Goal: Communication & Community: Answer question/provide support

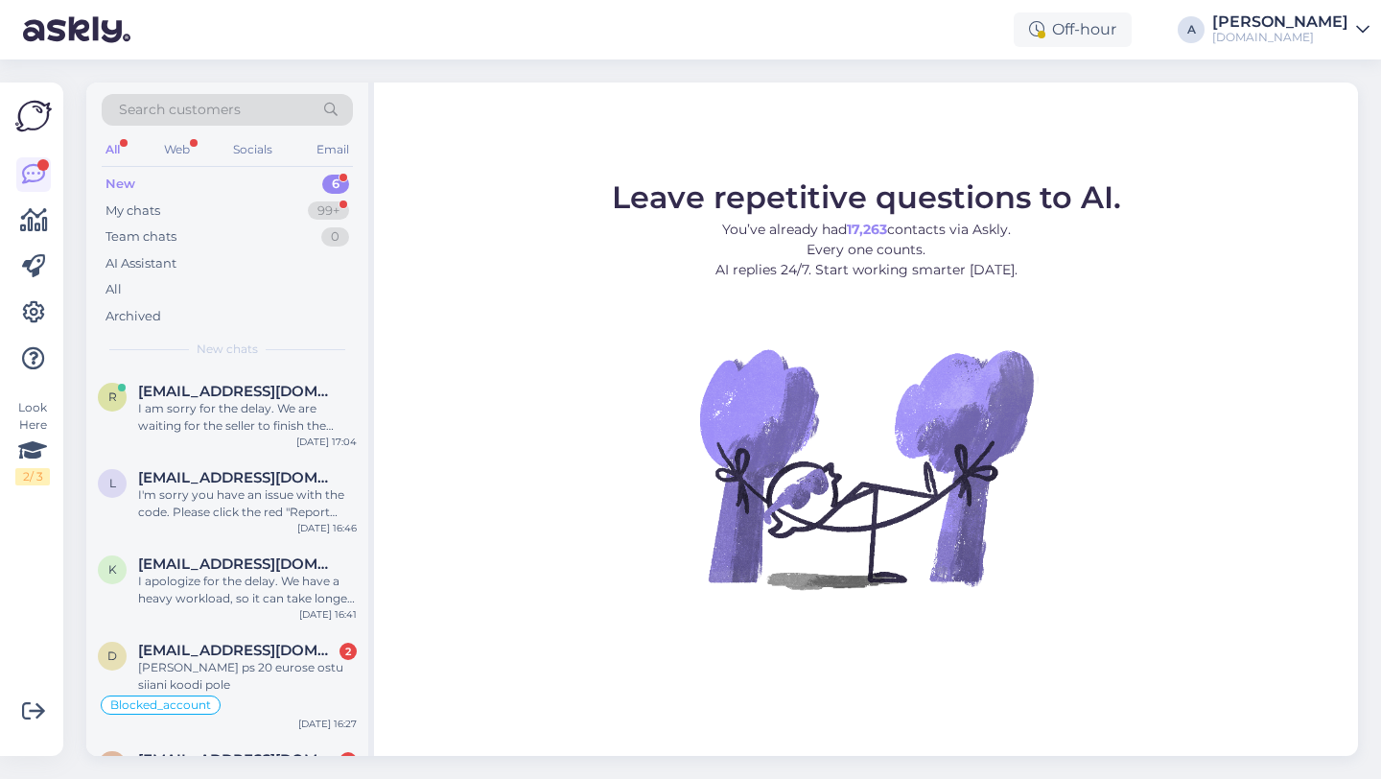
click at [256, 177] on div "New 6" at bounding box center [227, 184] width 251 height 27
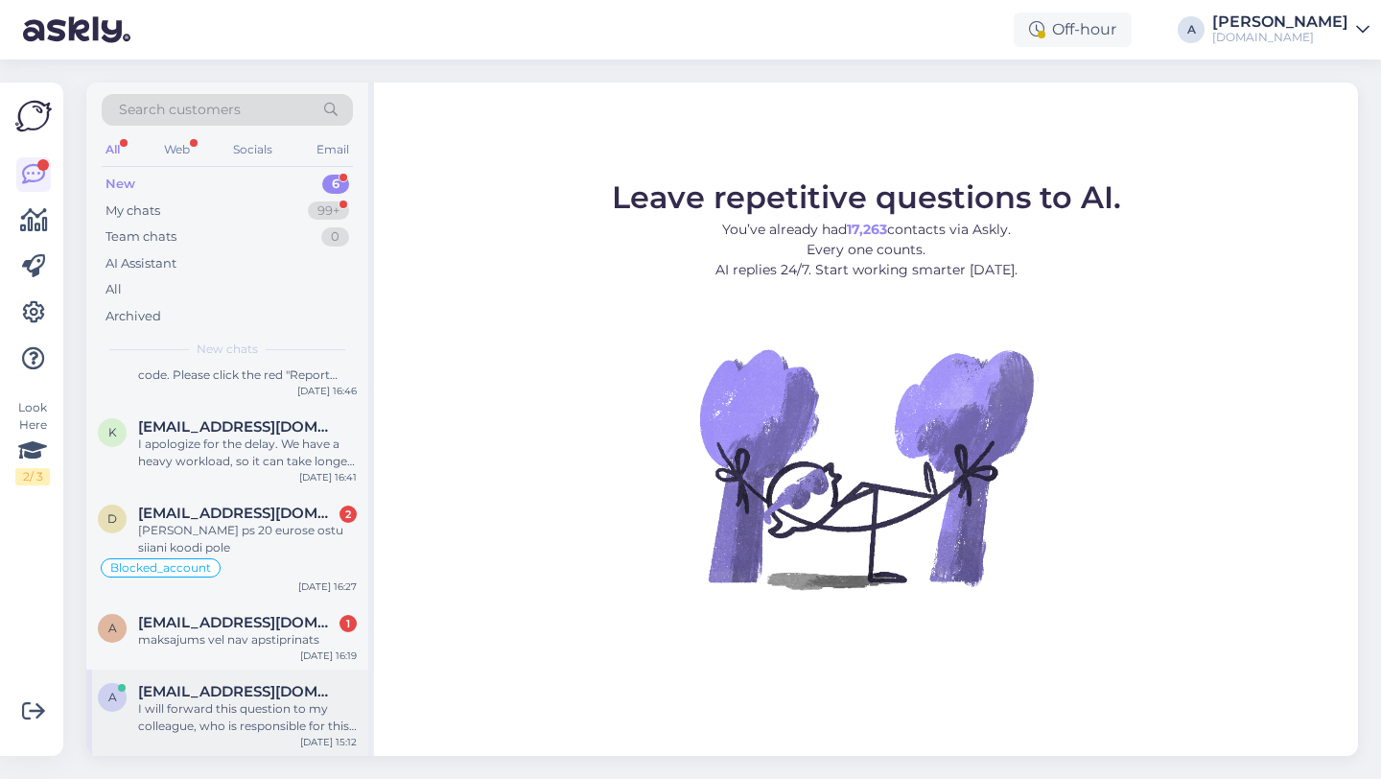
click at [237, 734] on div "I will forward this question to my colleague, who is responsible for this. The …" at bounding box center [247, 717] width 219 height 35
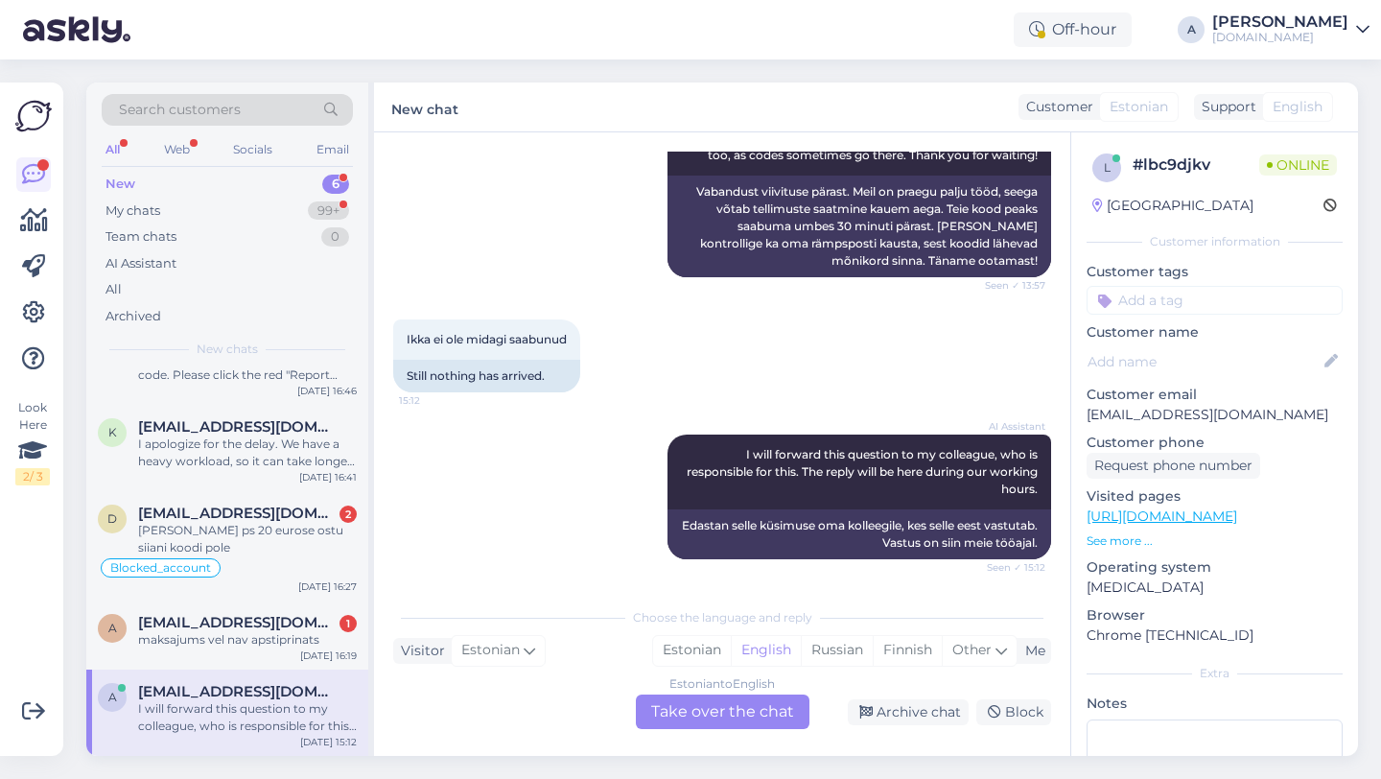
scroll to position [607, 0]
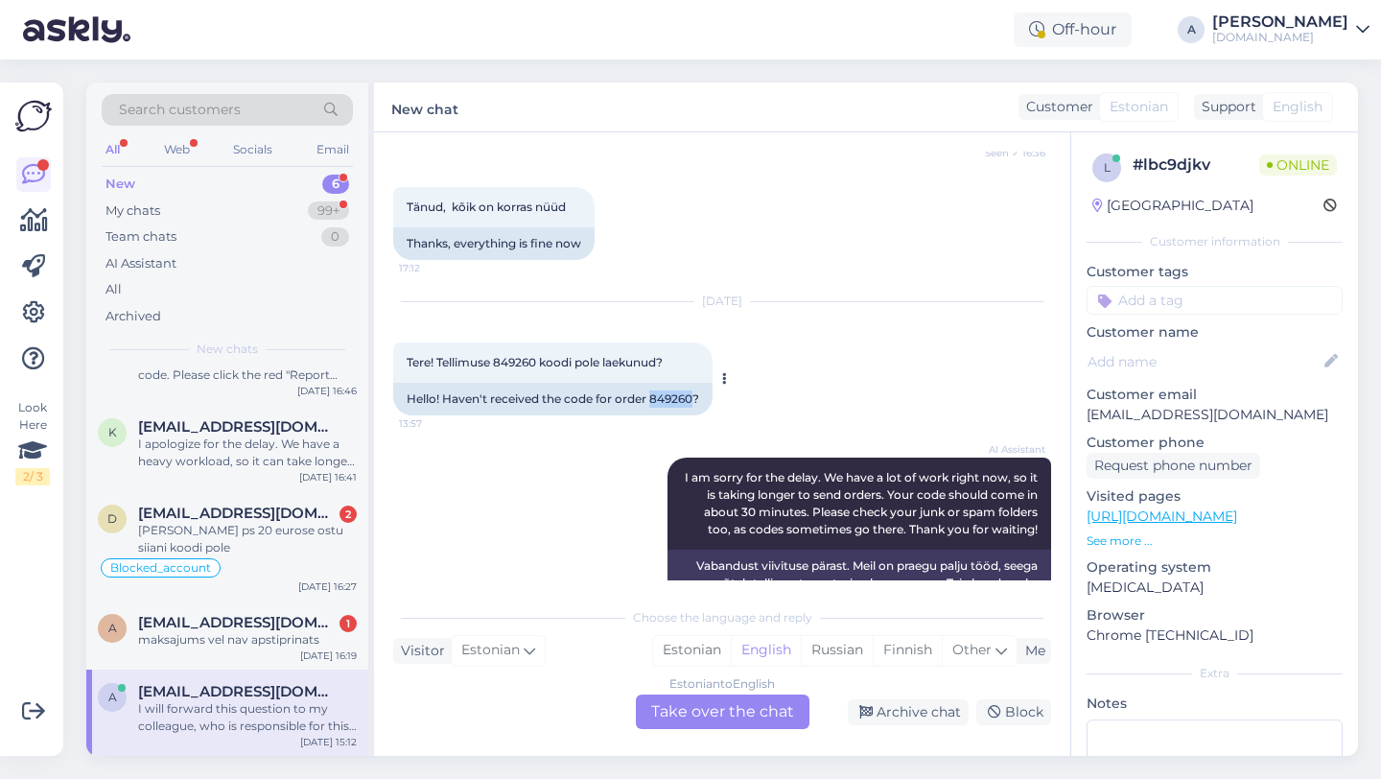
drag, startPoint x: 694, startPoint y: 412, endPoint x: 653, endPoint y: 415, distance: 40.5
click at [653, 415] on div "Hello! Haven't received the code for order 849260?" at bounding box center [552, 399] width 319 height 33
copy div "849260"
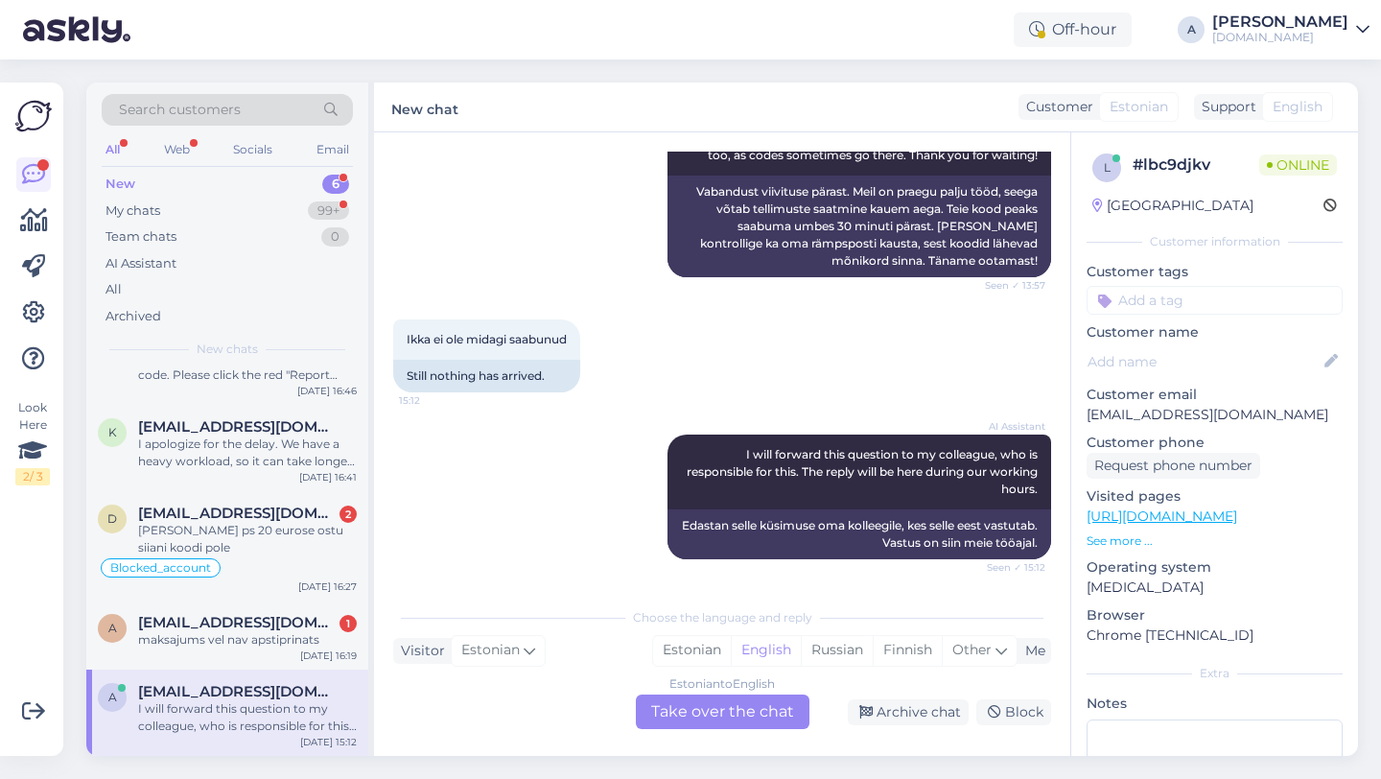
click at [729, 699] on div "Estonian to English Take over the chat" at bounding box center [723, 711] width 174 height 35
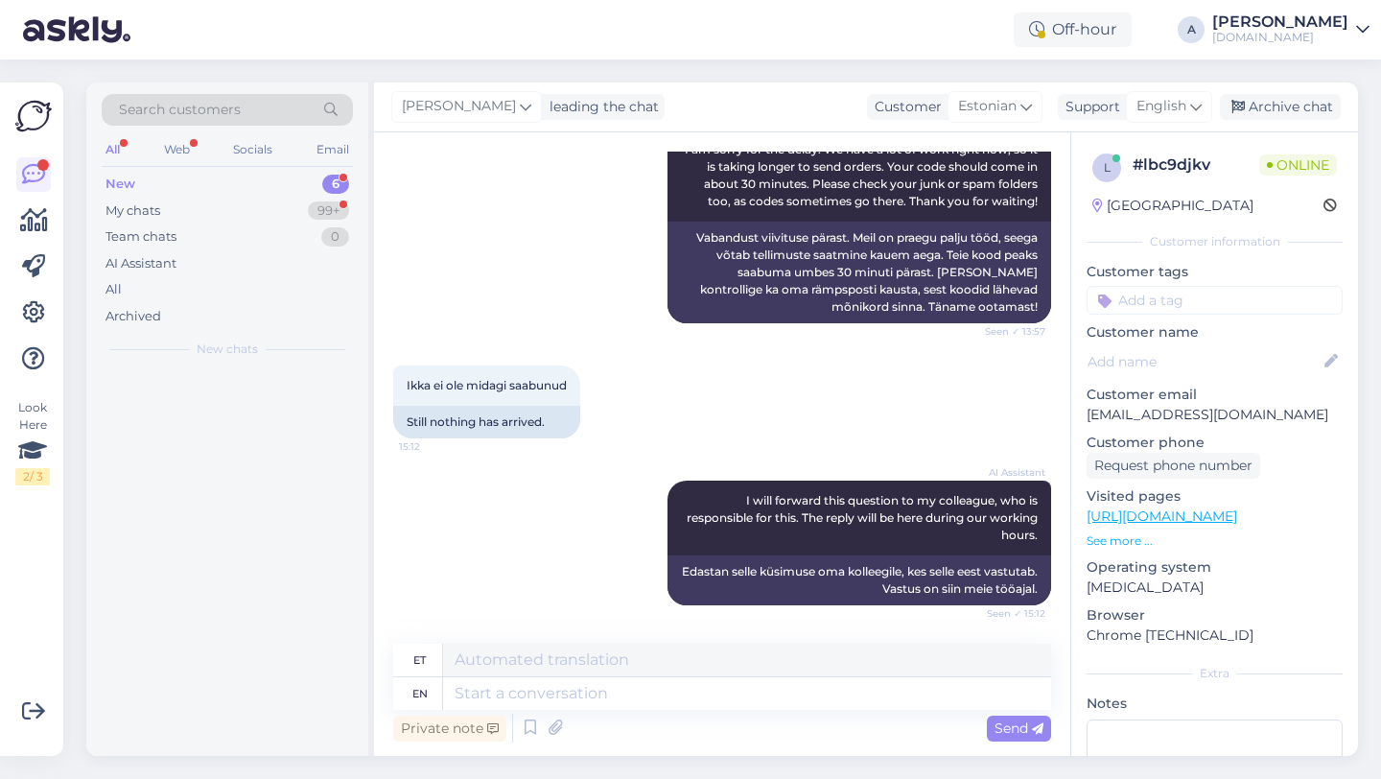
scroll to position [0, 0]
click at [681, 692] on textarea at bounding box center [747, 693] width 608 height 33
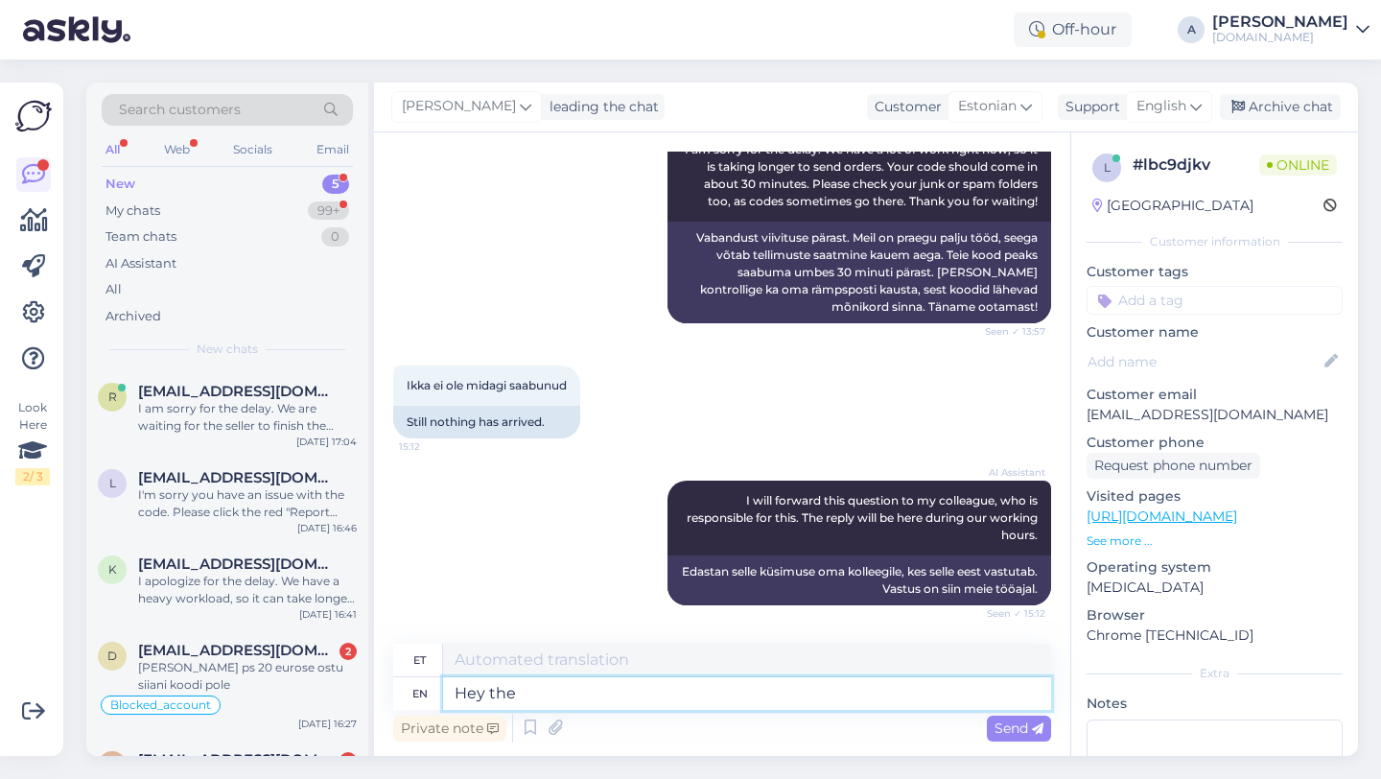
type textarea "Hey ther"
type textarea "Hei"
type textarea "Hey there!"
type textarea "Tere!"
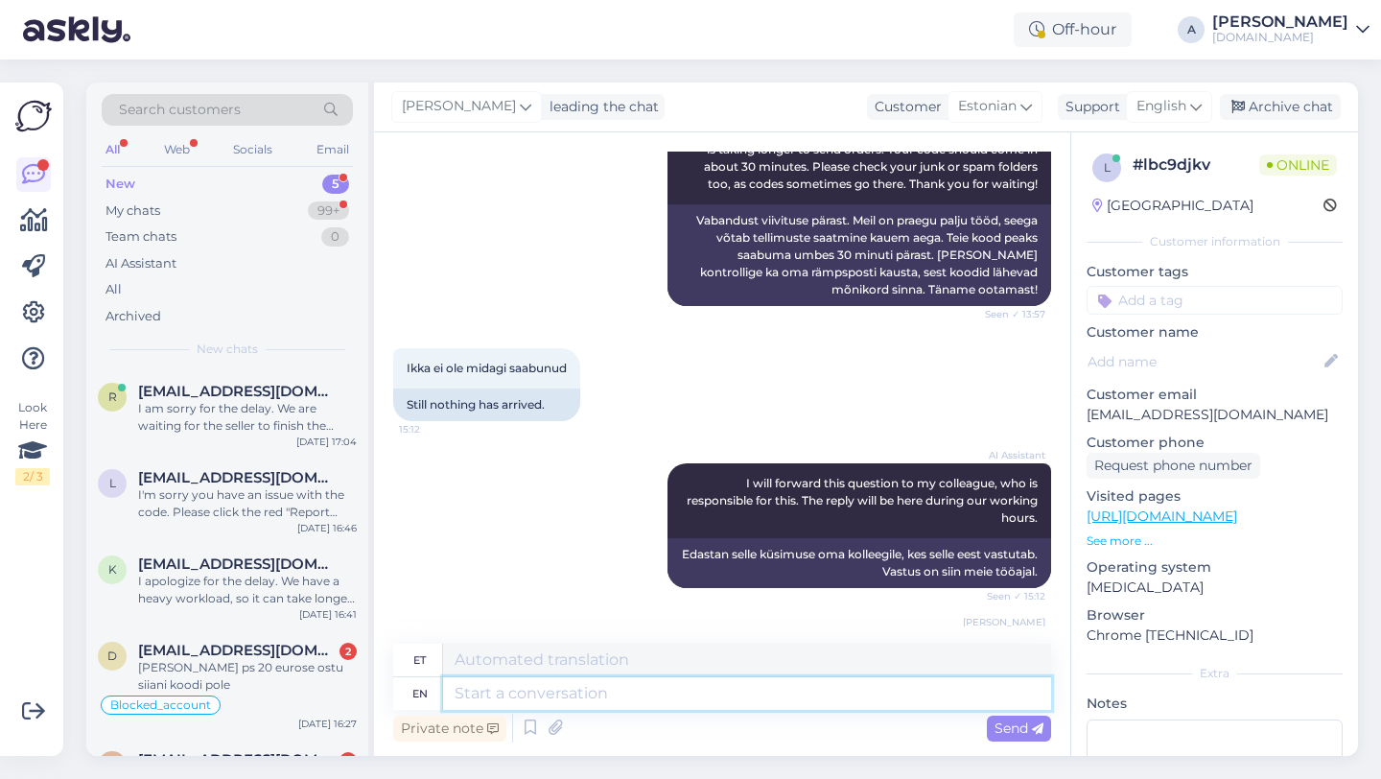
scroll to position [1068, 0]
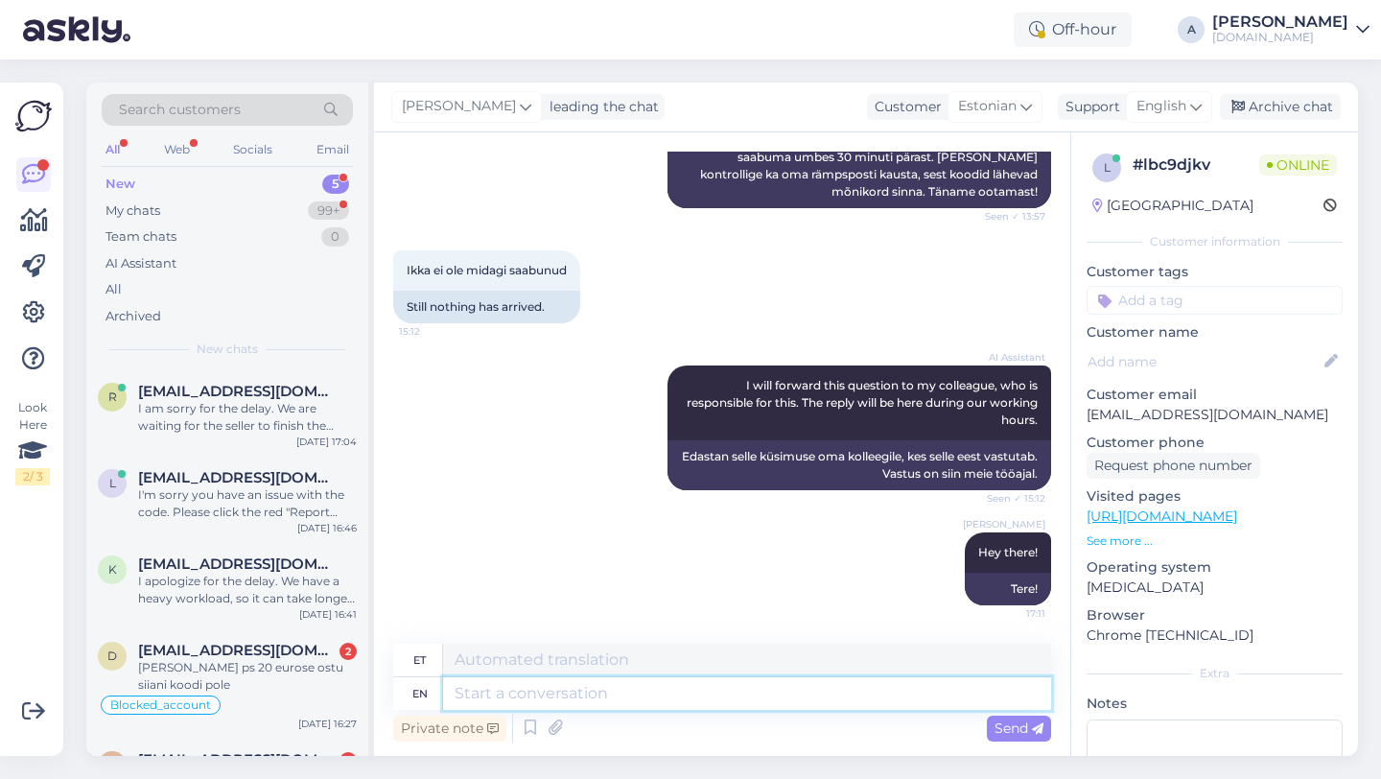
paste textarea "Currently, orders are taking longer than expected to be fulfilled. Your order w…"
type textarea "Currently, orders are taking longer than expected to be fulfilled. Your order w…"
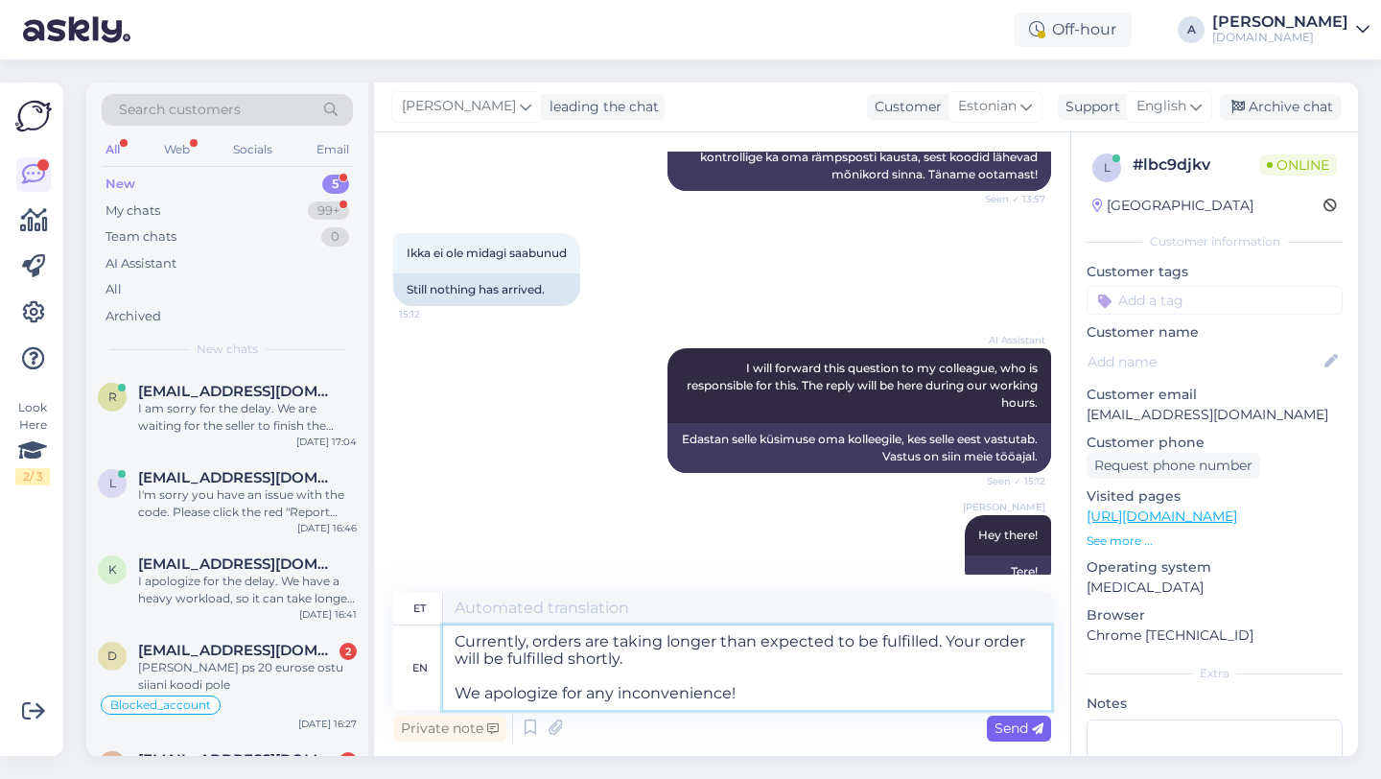
type textarea "Praegu võtab tellimuste täitmine oodatust kauem aega. Teie tellimus täidetakse …"
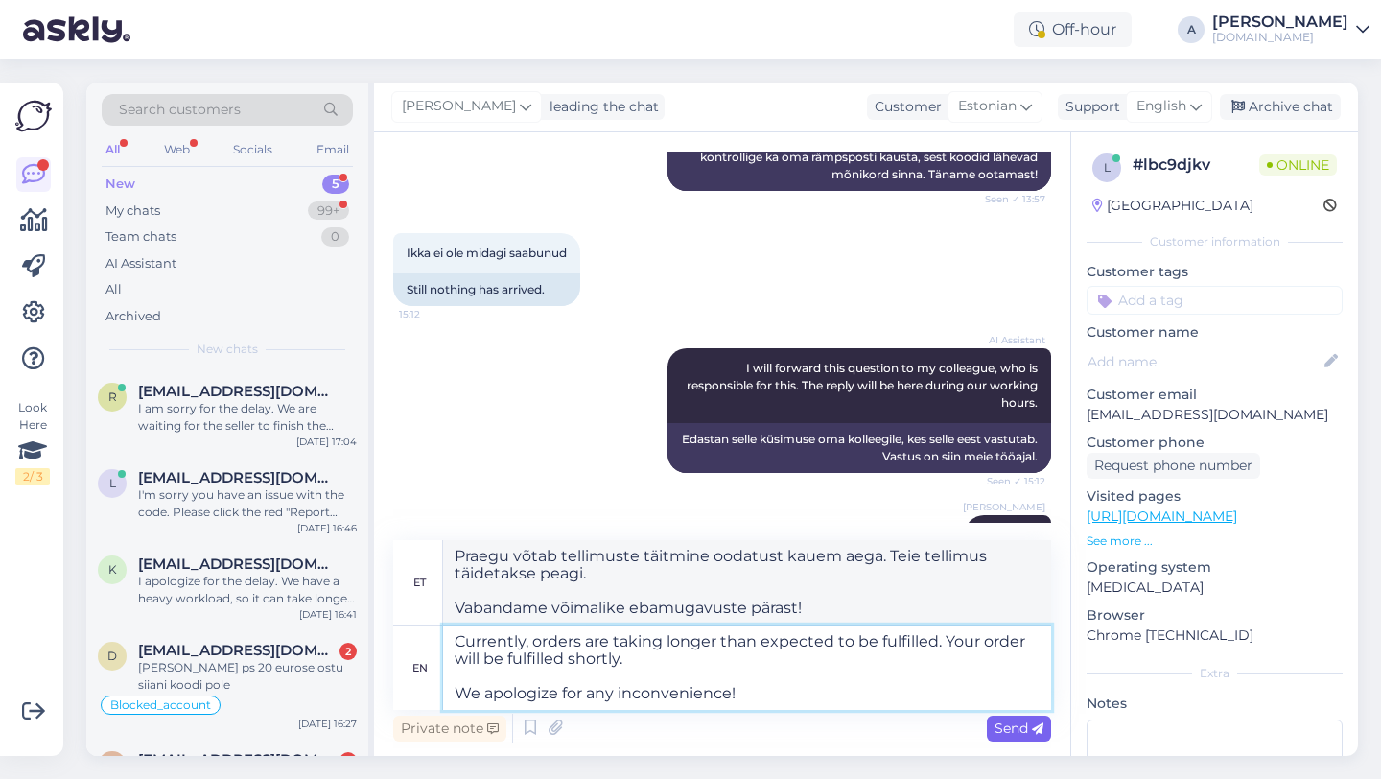
type textarea "Currently, orders are taking longer than expected to be fulfilled. Your order w…"
click at [1026, 723] on span "Send" at bounding box center [1019, 727] width 49 height 17
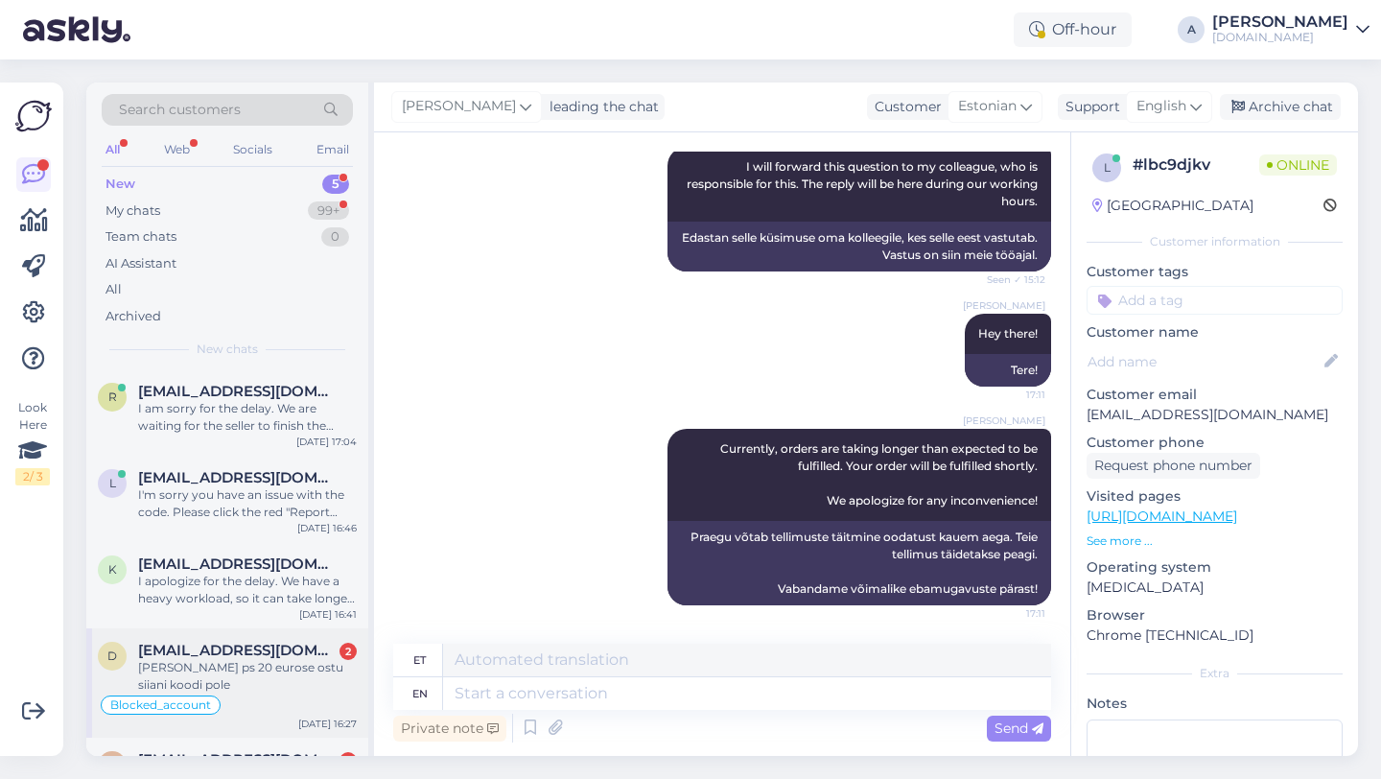
scroll to position [51, 0]
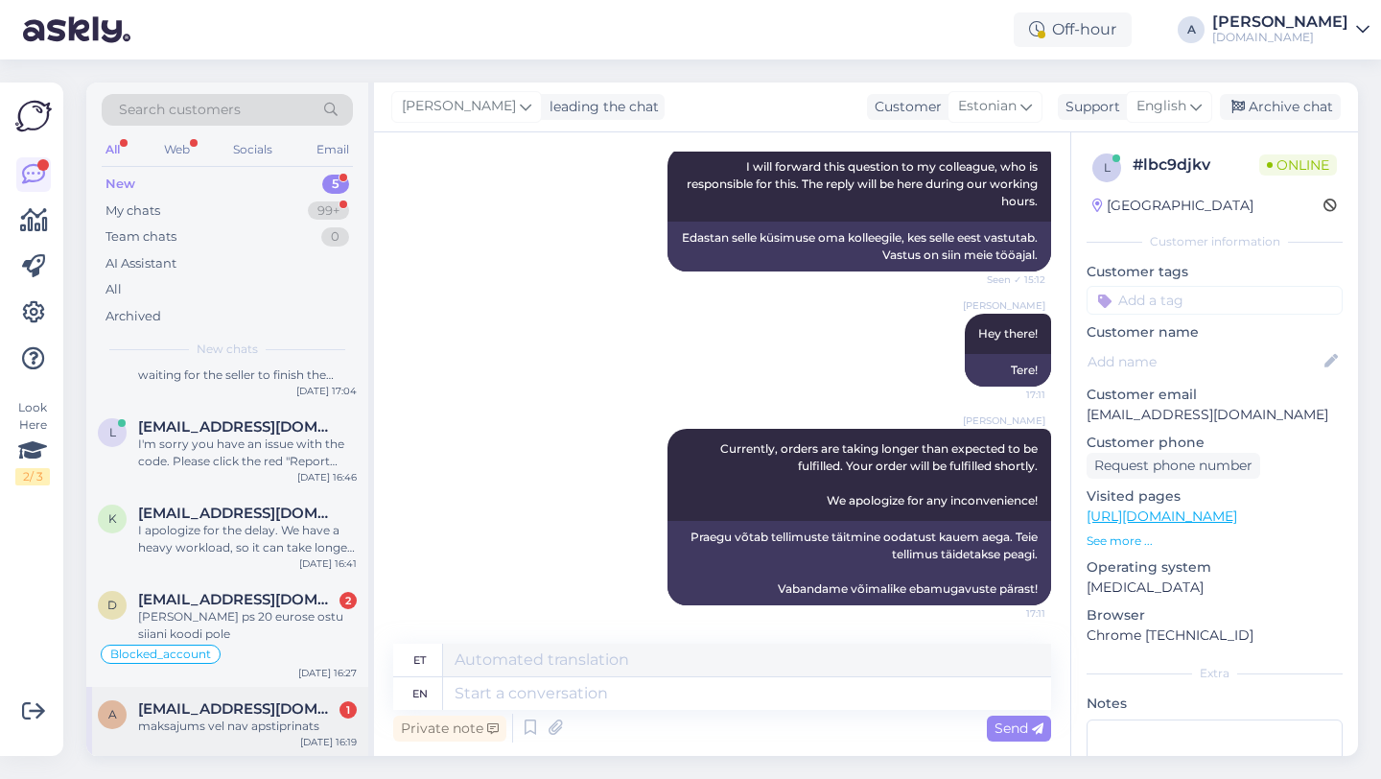
click at [244, 742] on div "a [EMAIL_ADDRESS][DOMAIN_NAME] 1 maksajums vel nav apstiprinats [DATE] 16:19" at bounding box center [227, 721] width 282 height 69
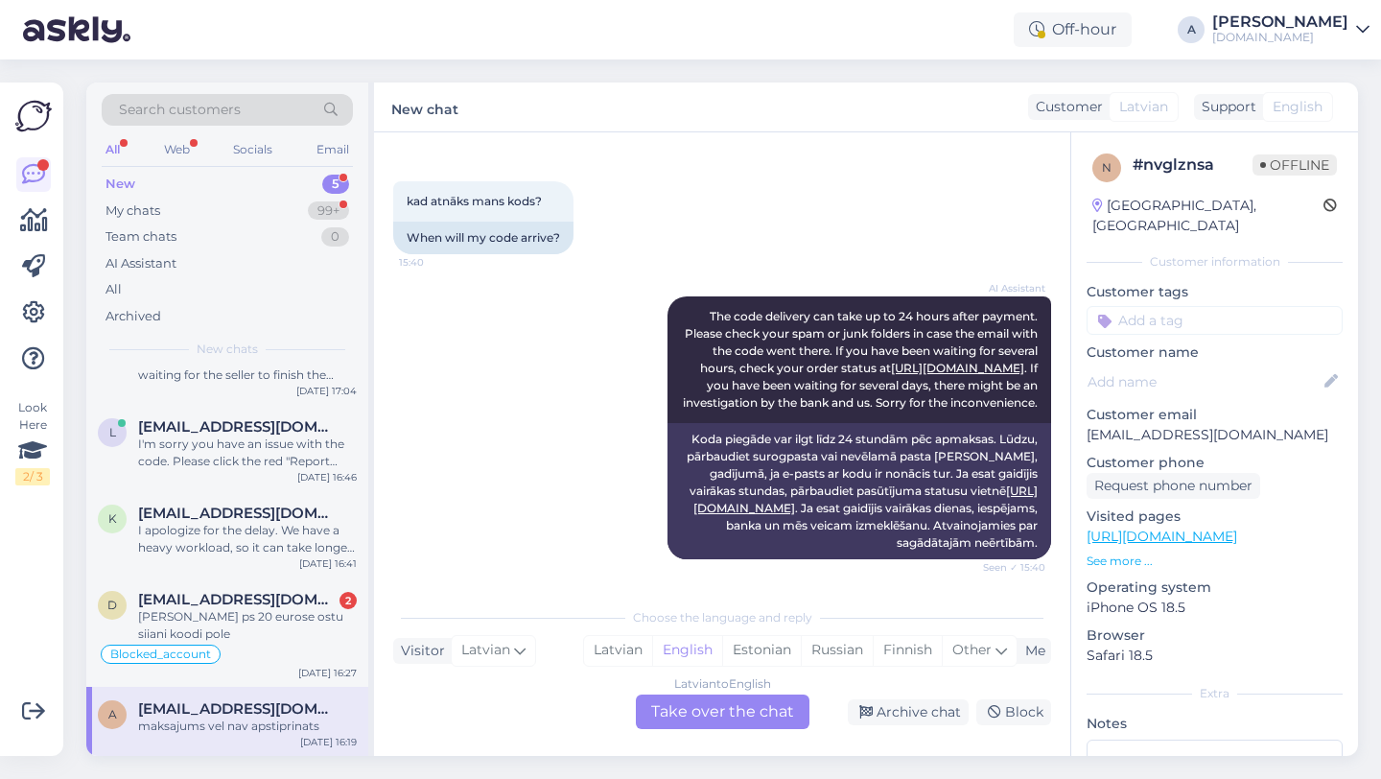
scroll to position [0, 0]
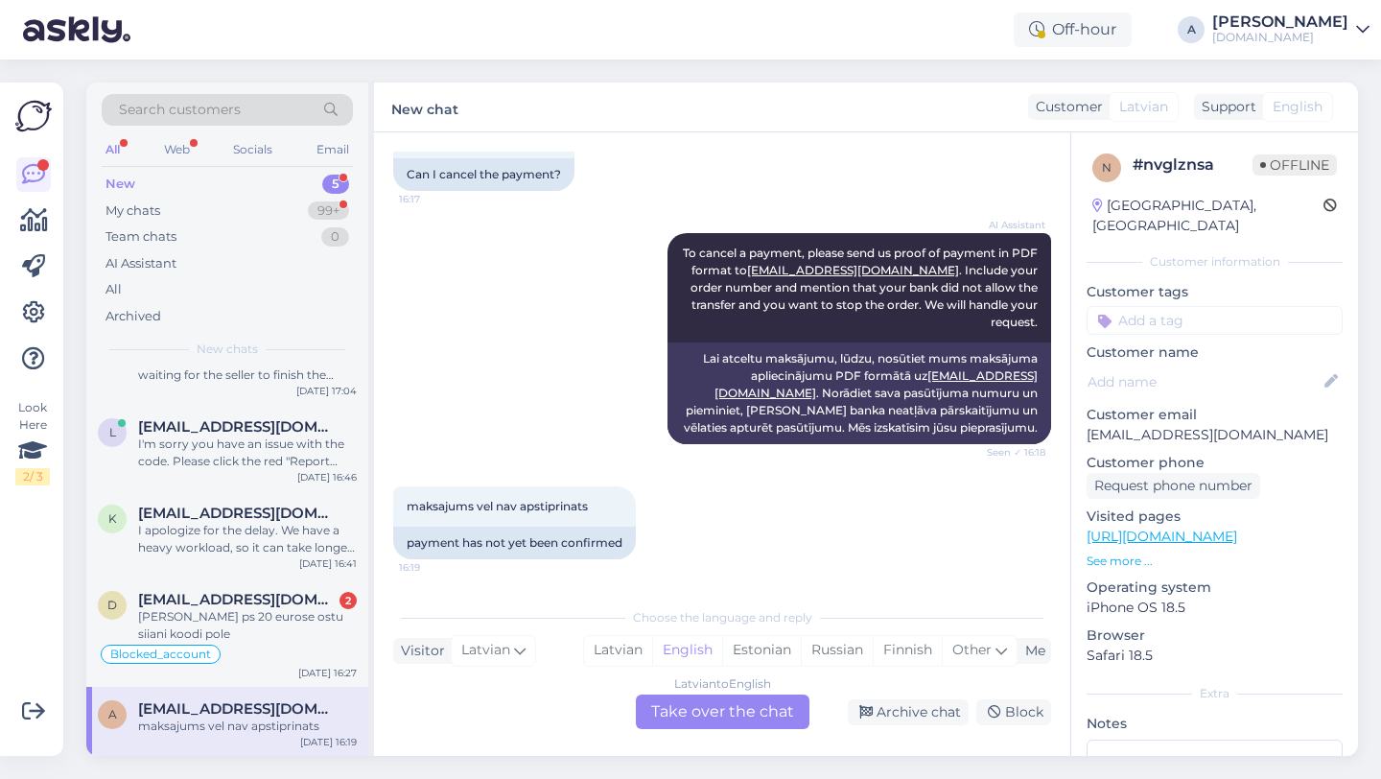
click at [719, 713] on div "Latvian to English Take over the chat" at bounding box center [723, 711] width 174 height 35
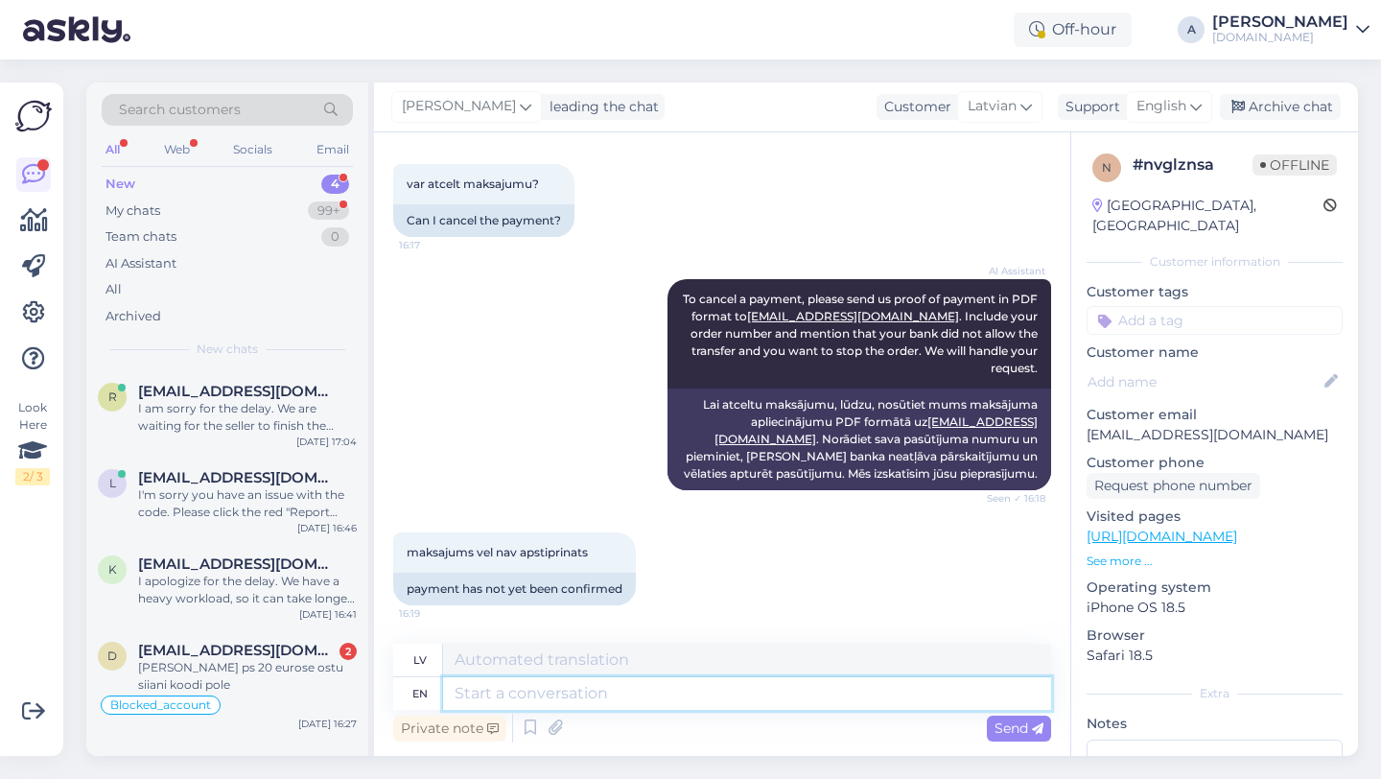
click at [653, 705] on textarea at bounding box center [747, 693] width 608 height 33
type textarea "Hey th"
type textarea "Hei"
type textarea "Hey there!"
type textarea "Sveiki!"
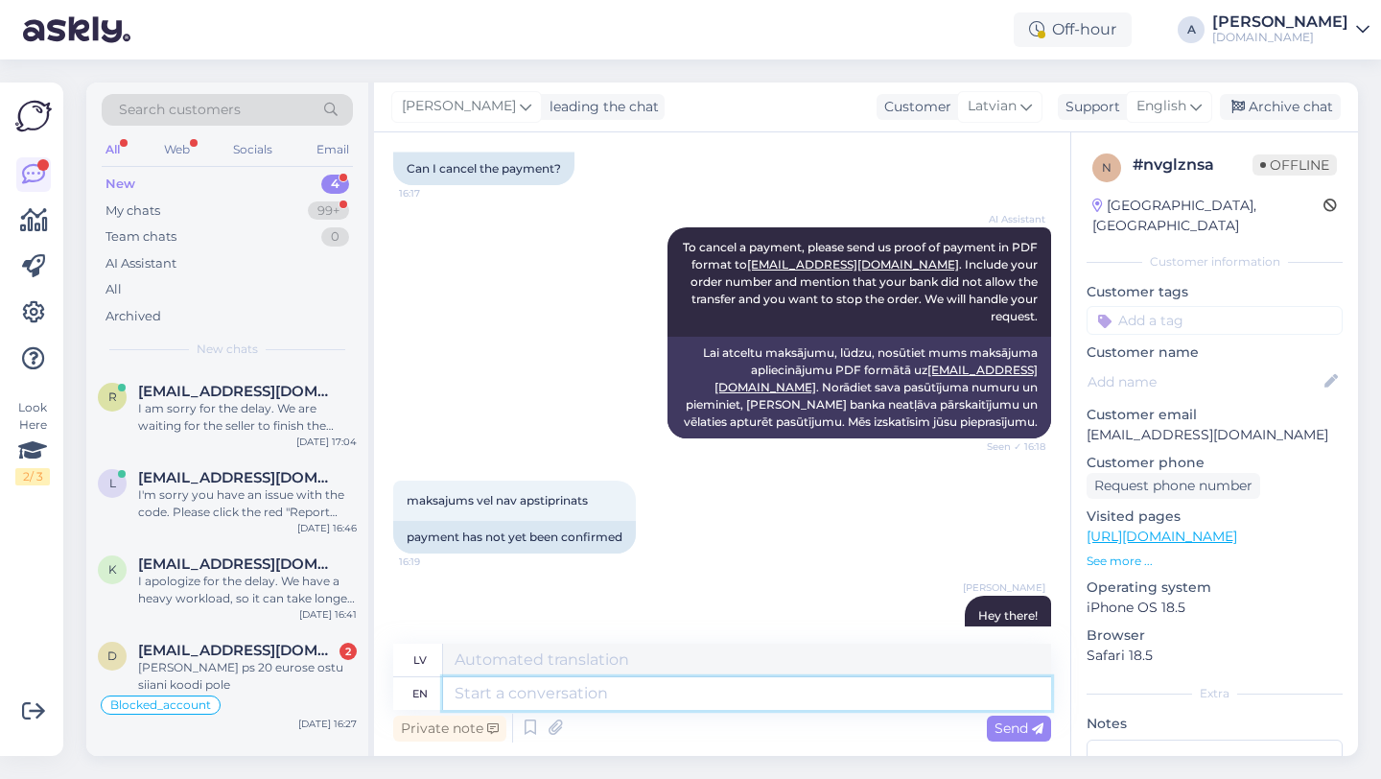
scroll to position [1165, 0]
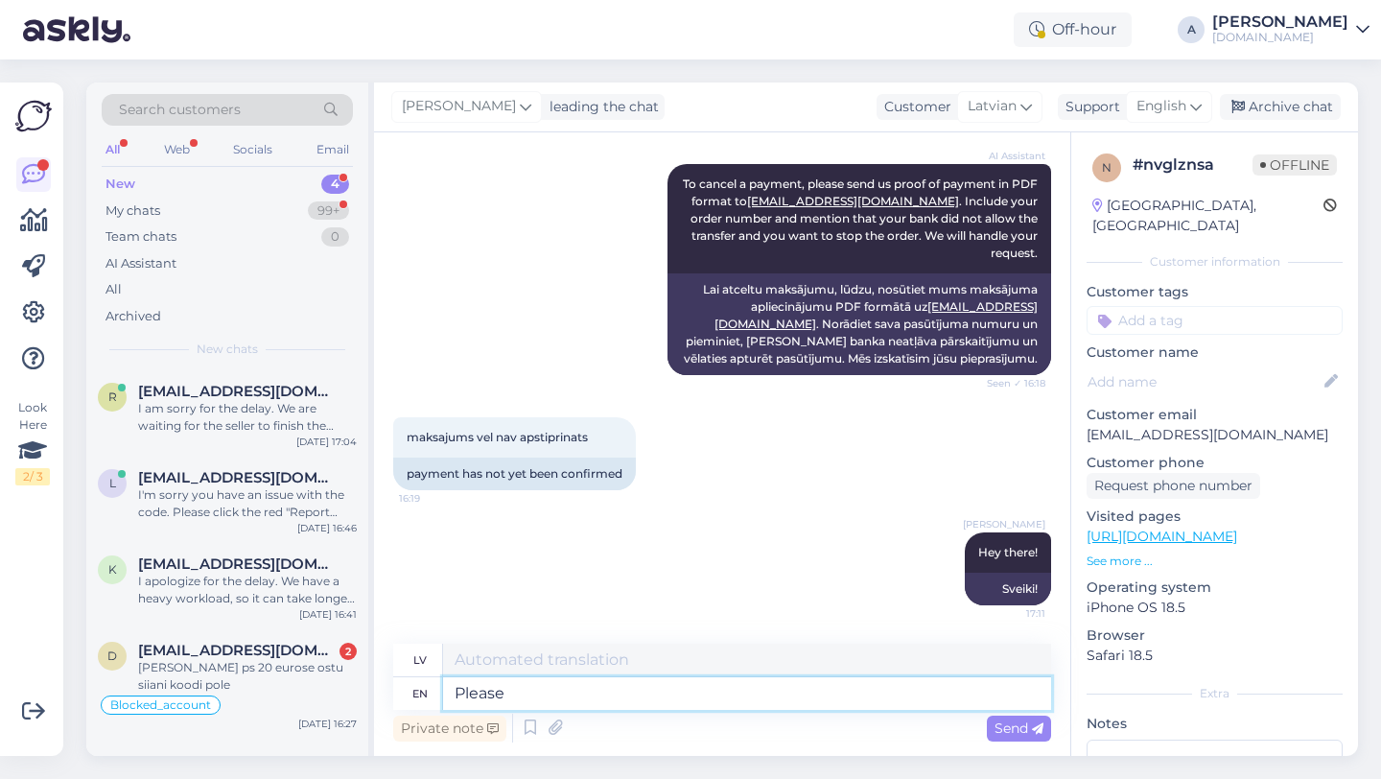
type textarea "Please s"
type textarea "Lūdzu"
type textarea "Please share wit"
type textarea "Lūdzu, padalieties"
type textarea "Please share with me"
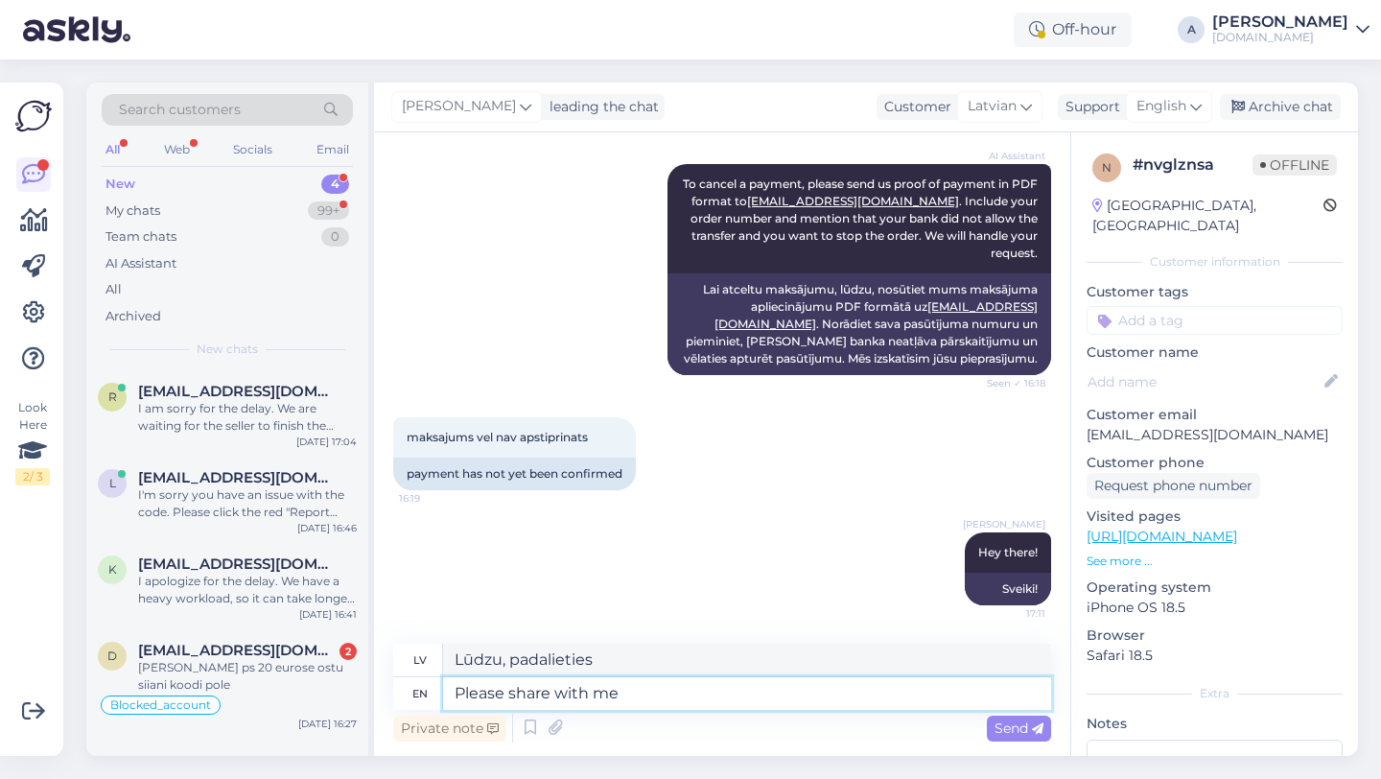
type textarea "Lūdzu, kopīgojiet ar"
type textarea "Please share with me yo"
type textarea "Lūdzu, padalieties ar mani"
type textarea "Please share with me your or"
type textarea "Lūdzu, dalieties ar [PERSON_NAME]"
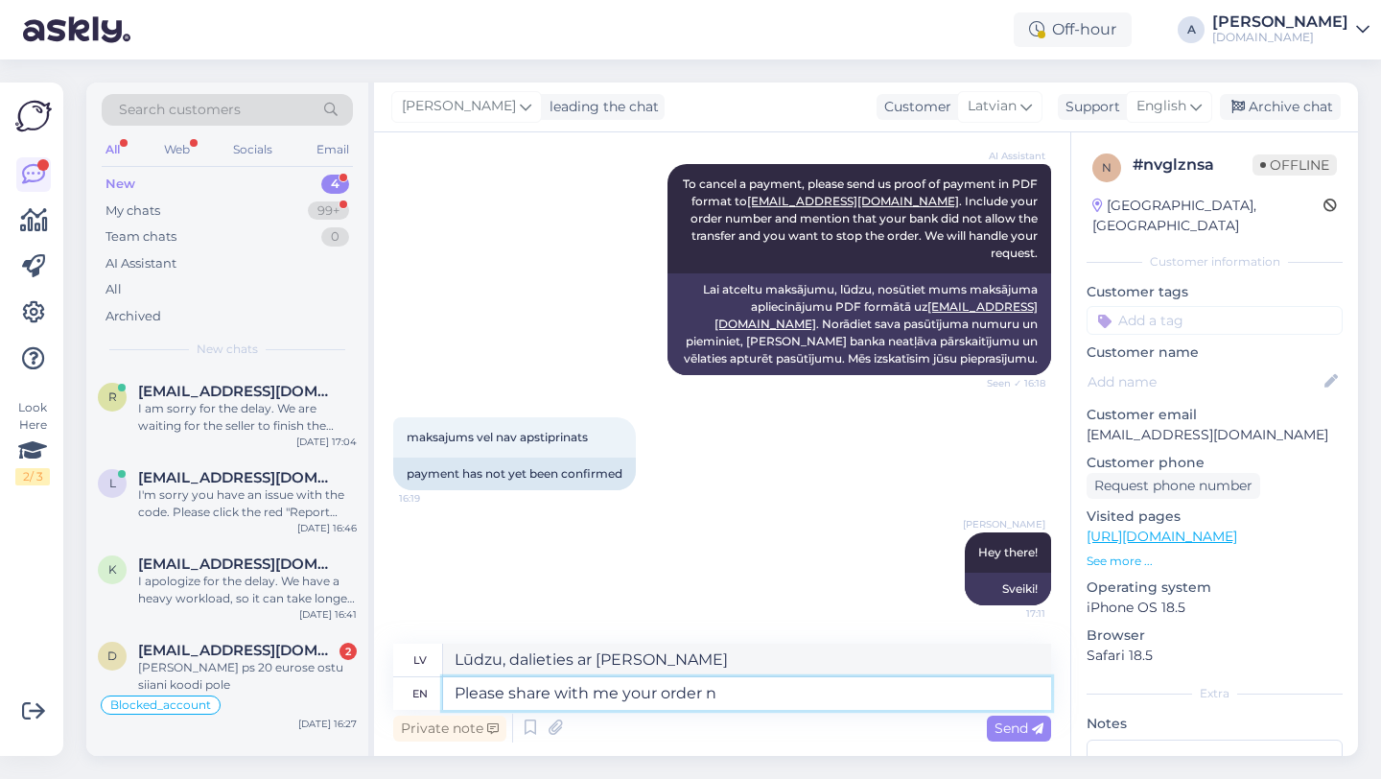
type textarea "Please share with me your order nu"
type textarea "Lūdzu, dalieties ar [PERSON_NAME] pasūtījumā"
type textarea "Please share with me your order number"
type textarea "Lūdzu, dalieties ar [PERSON_NAME] pasūtījuma numurā"
type textarea "Please share with me your order number."
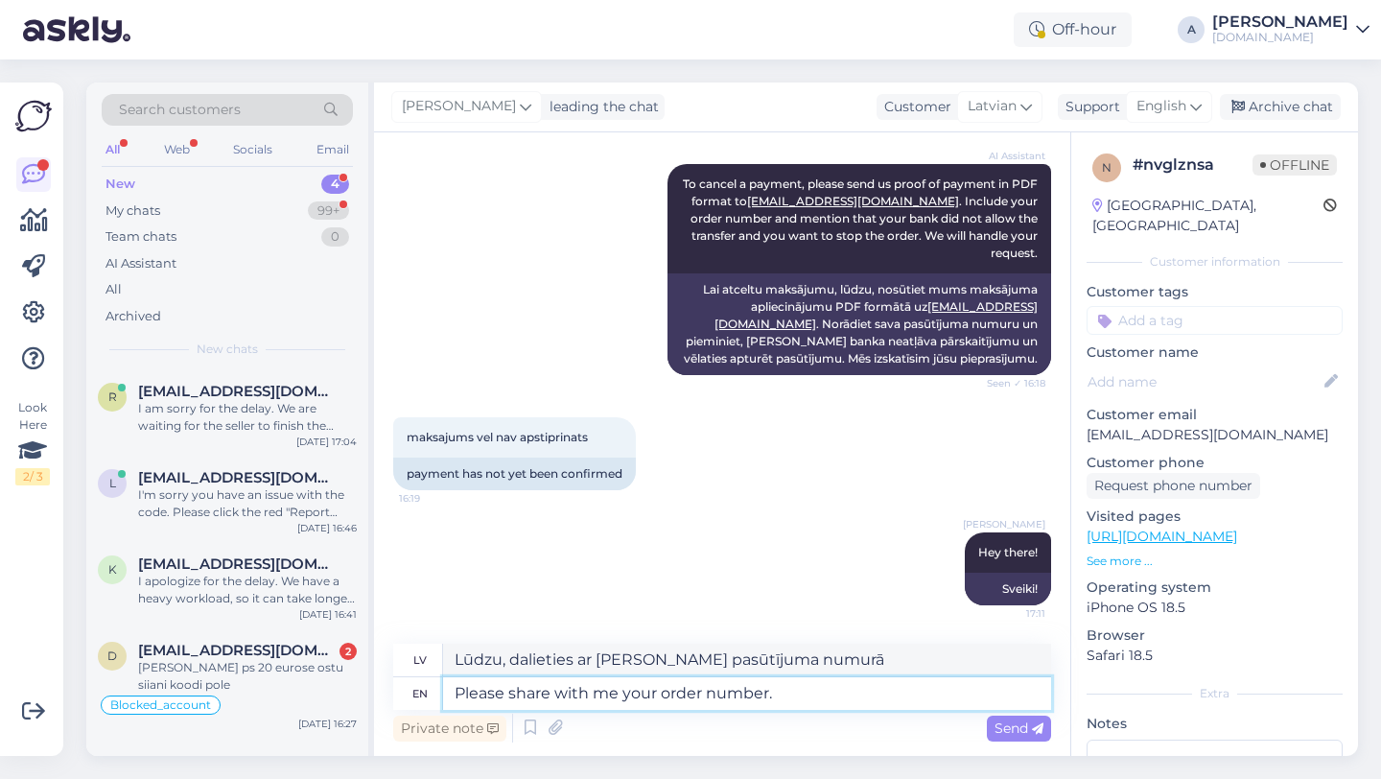
type textarea "Lūdzu, padalieties ar mani ar savu pasūtījuma numuru."
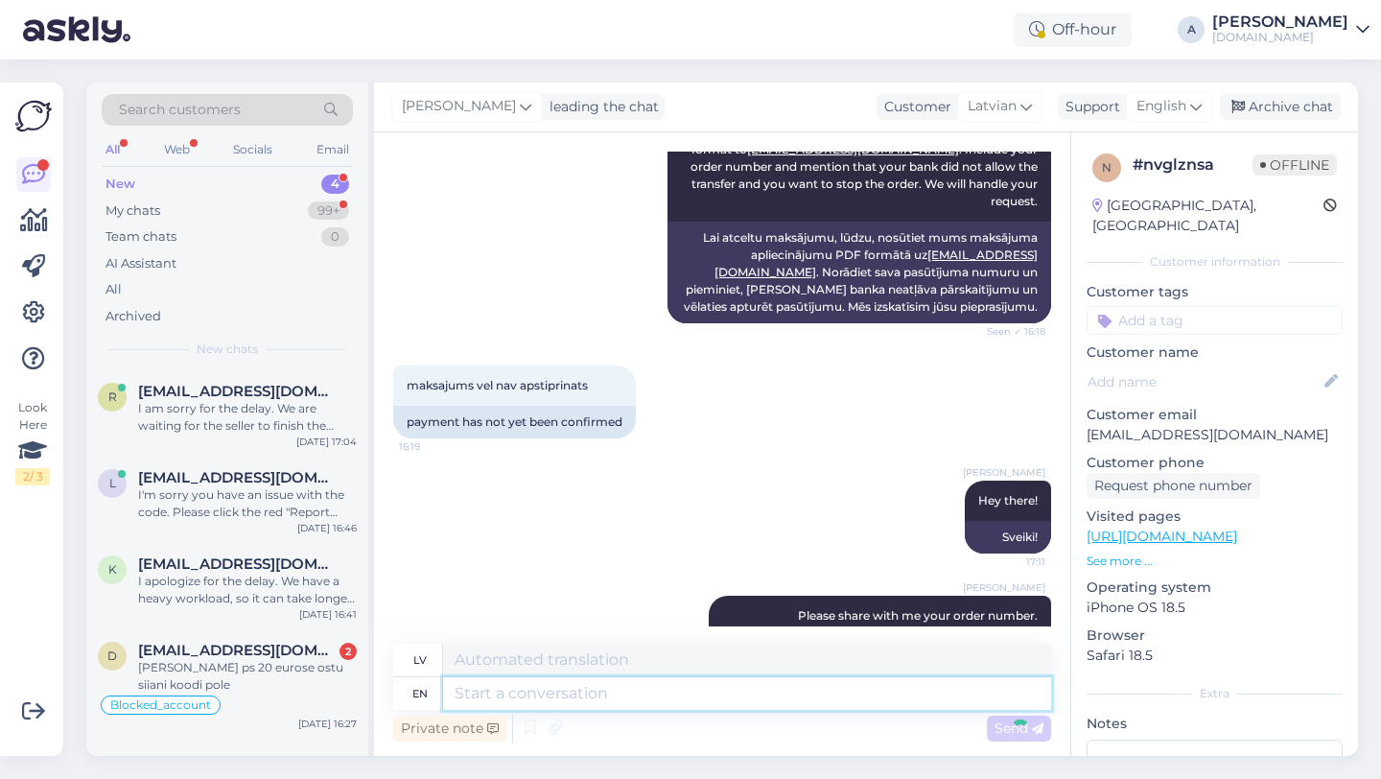
scroll to position [1281, 0]
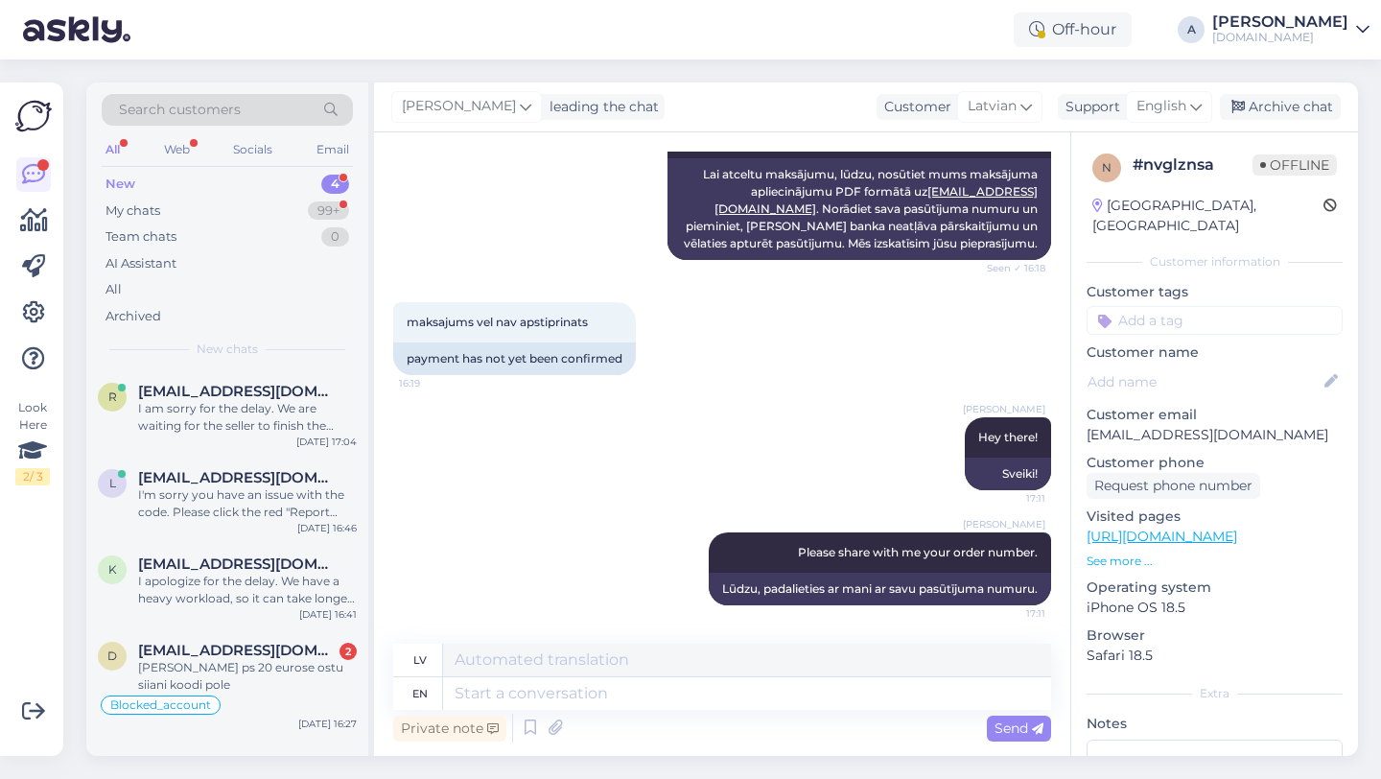
click at [1145, 306] on input at bounding box center [1215, 320] width 256 height 29
type input "orde"
click at [1222, 365] on span "Order_delay" at bounding box center [1215, 371] width 70 height 12
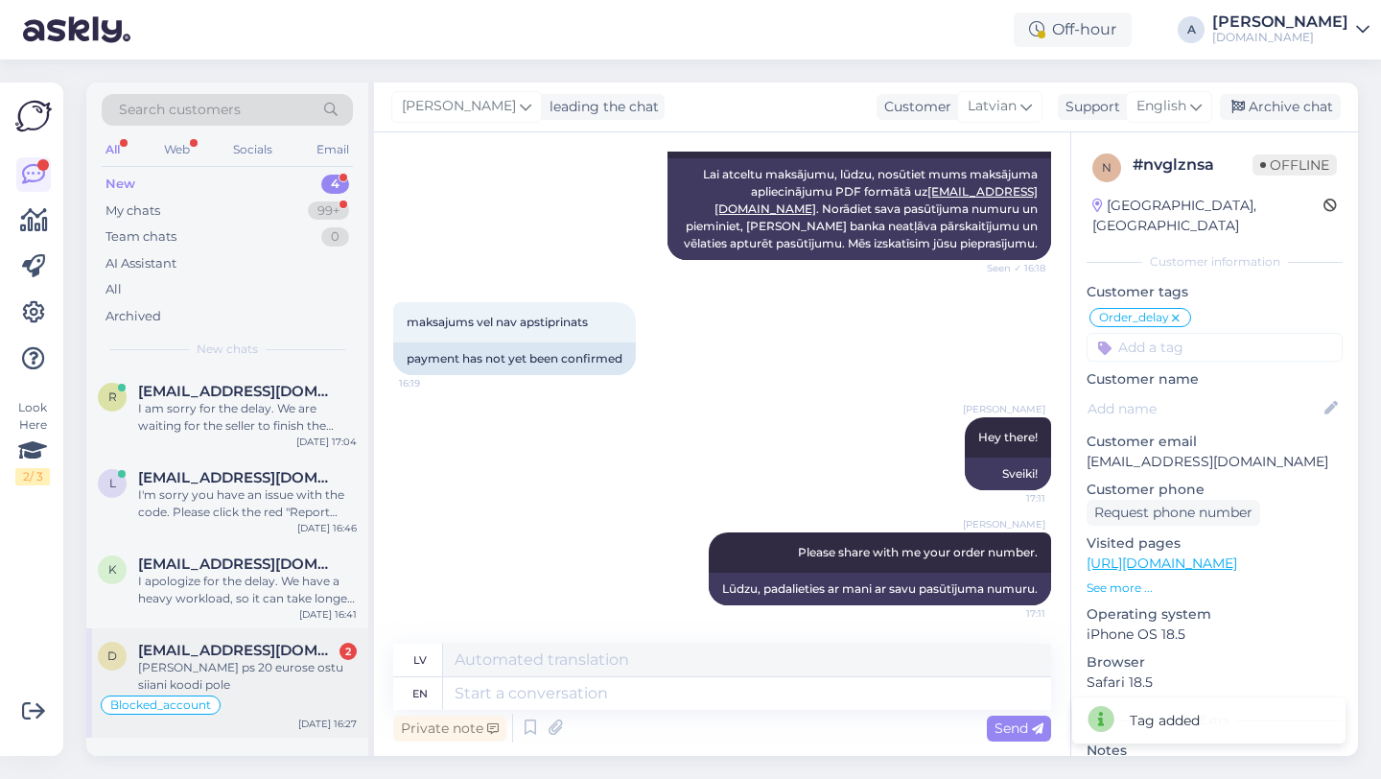
click at [243, 675] on div "[PERSON_NAME] ps 20 eurose ostu siiani koodi pole" at bounding box center [247, 676] width 219 height 35
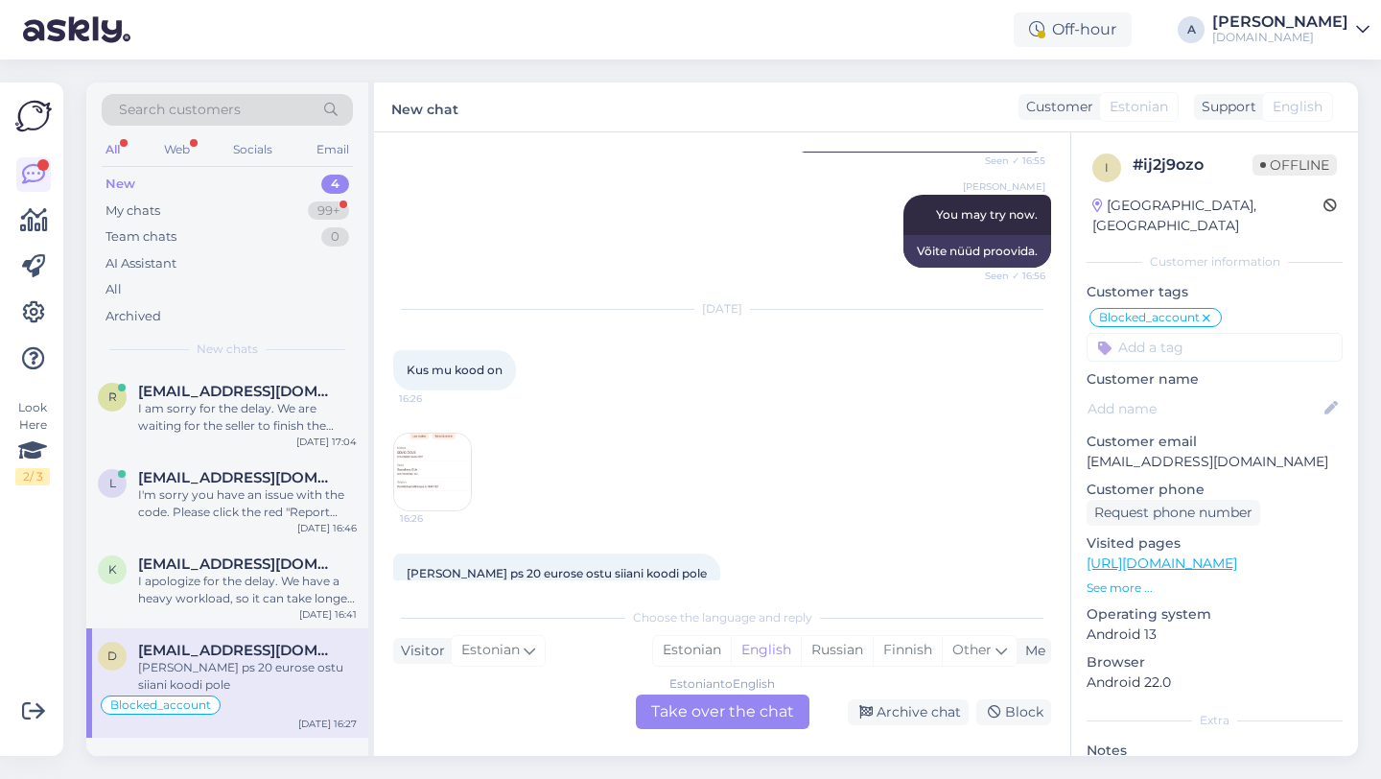
click at [438, 454] on img at bounding box center [432, 472] width 77 height 77
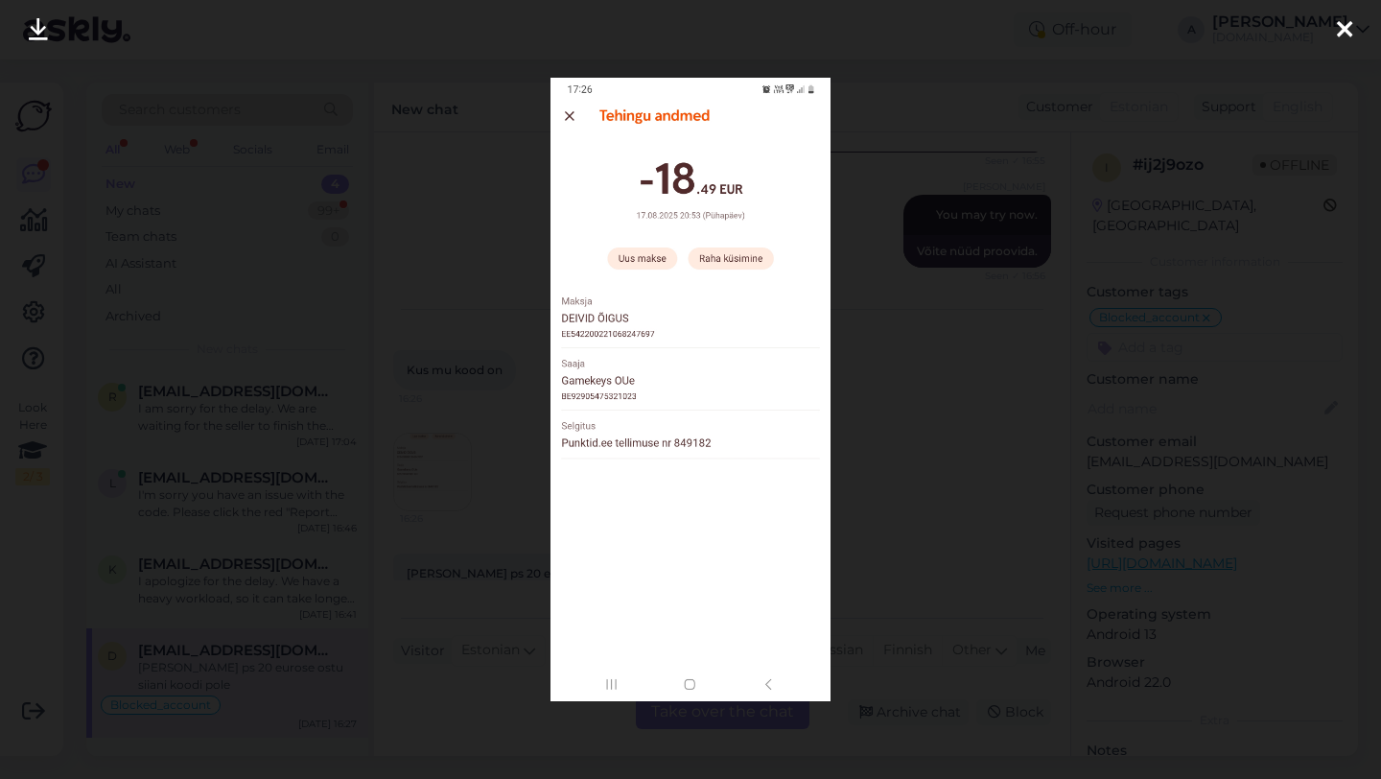
click at [932, 358] on div at bounding box center [690, 389] width 1381 height 779
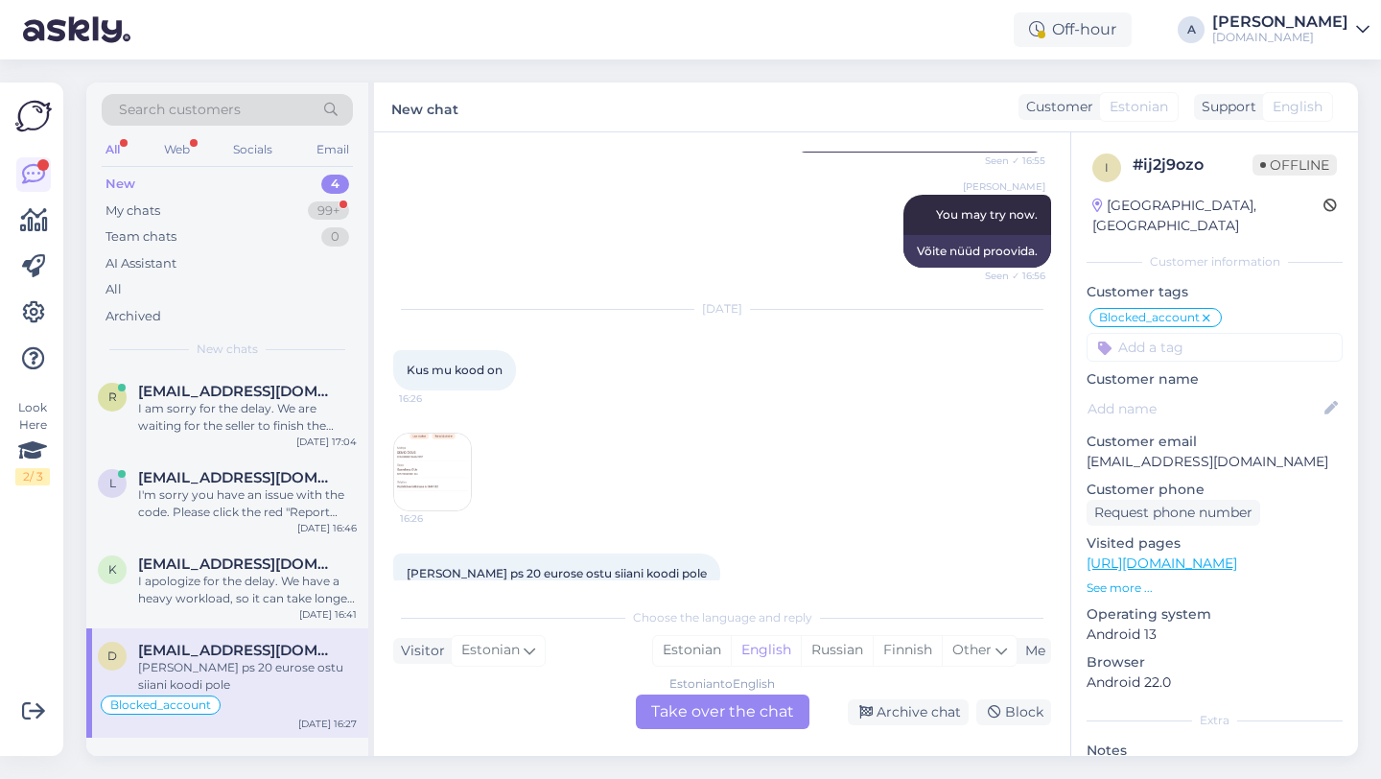
click at [735, 718] on div "Estonian to English Take over the chat" at bounding box center [723, 711] width 174 height 35
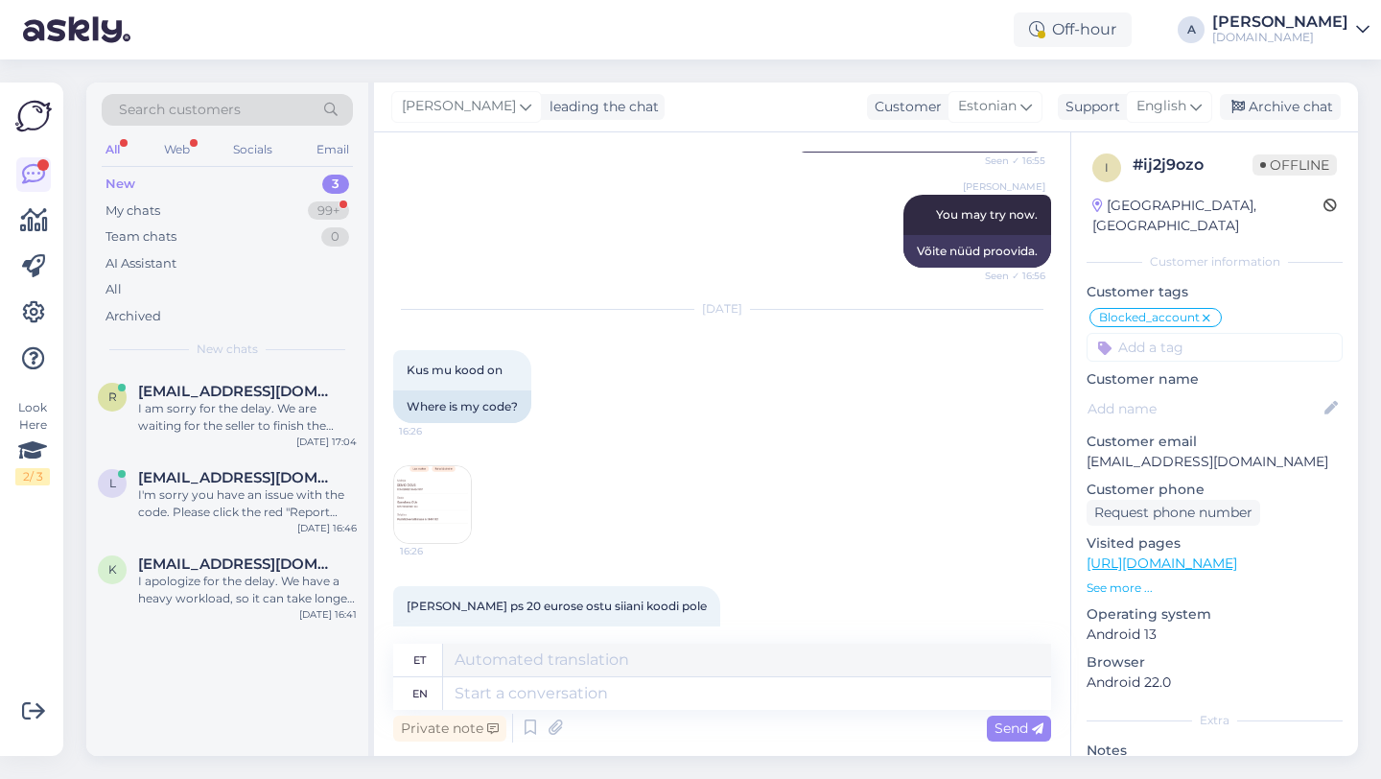
scroll to position [1776, 0]
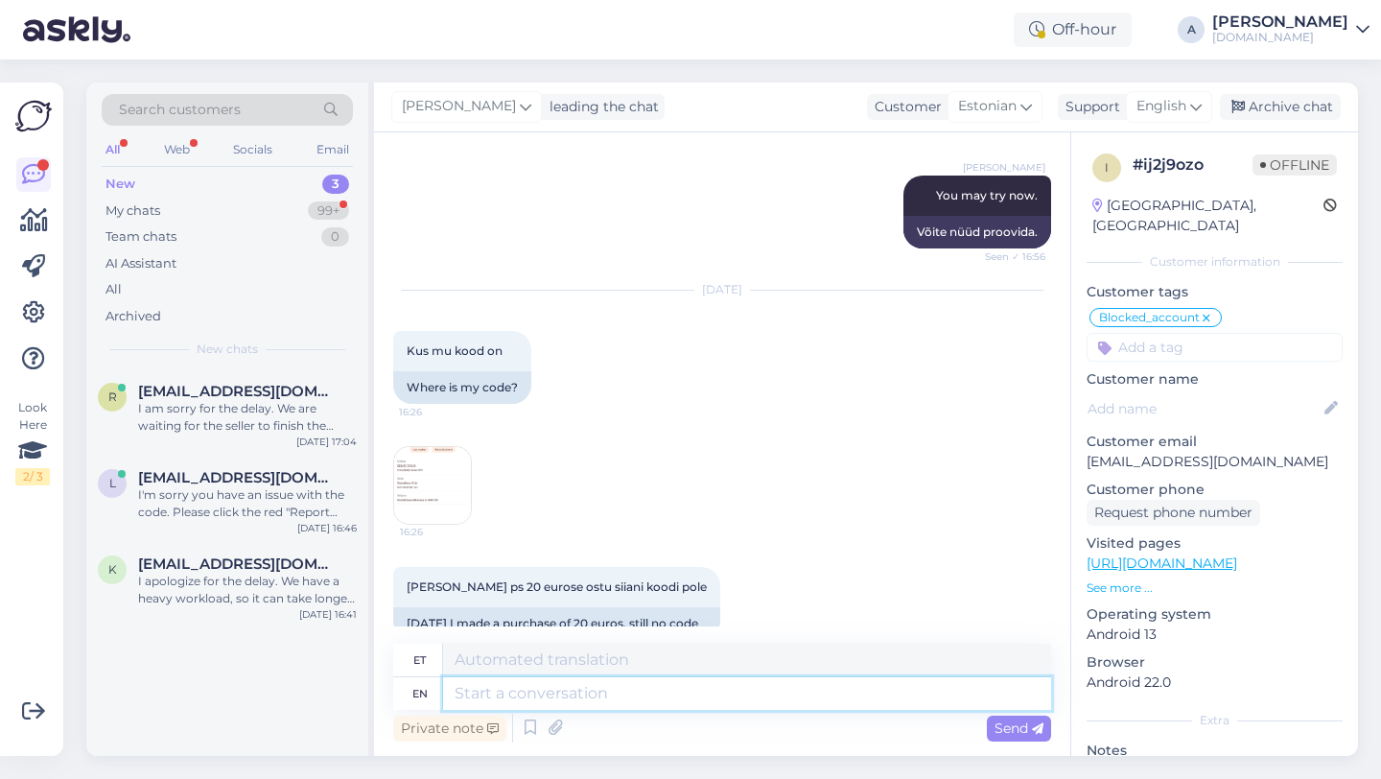
click at [599, 699] on textarea at bounding box center [747, 693] width 608 height 33
type textarea "Hey h"
type textarea "Hei"
type textarea "Hey there!"
type textarea "Tere!"
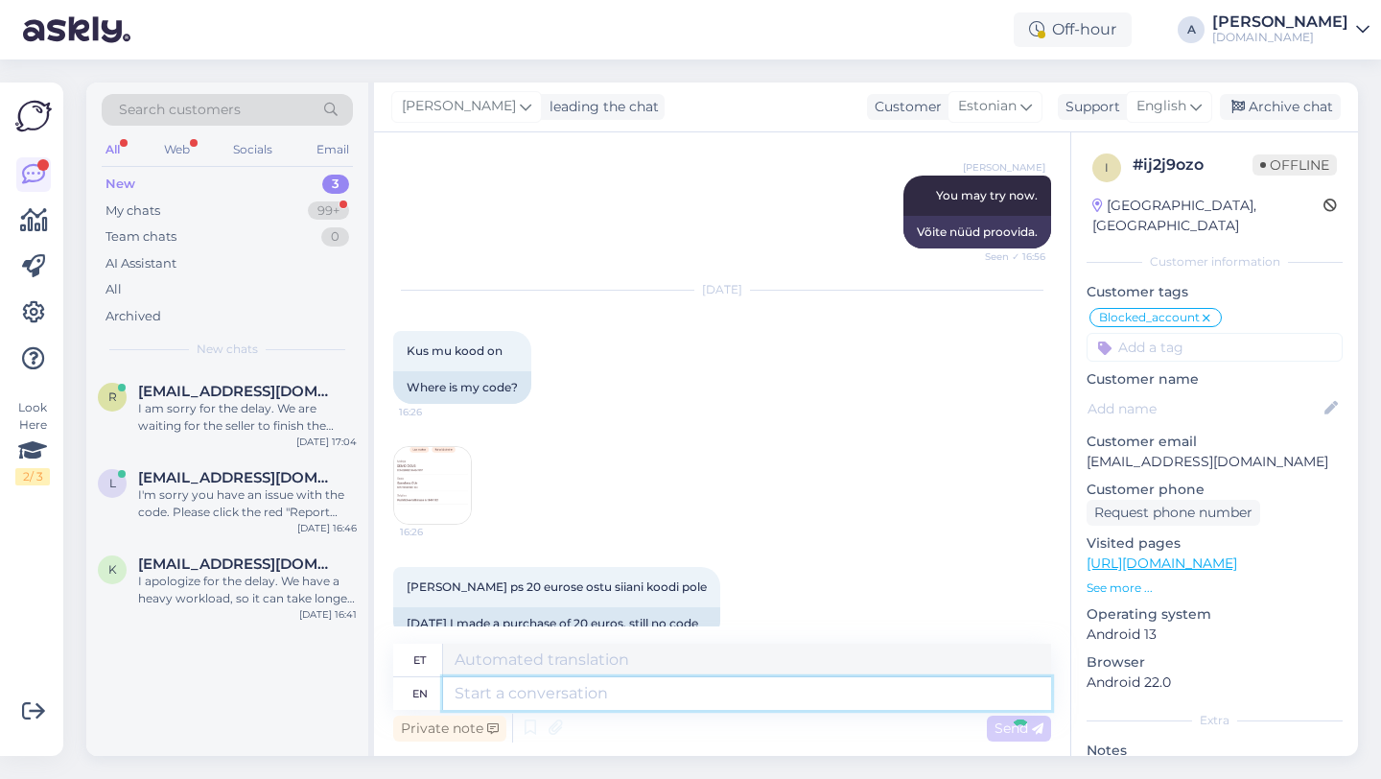
scroll to position [1891, 0]
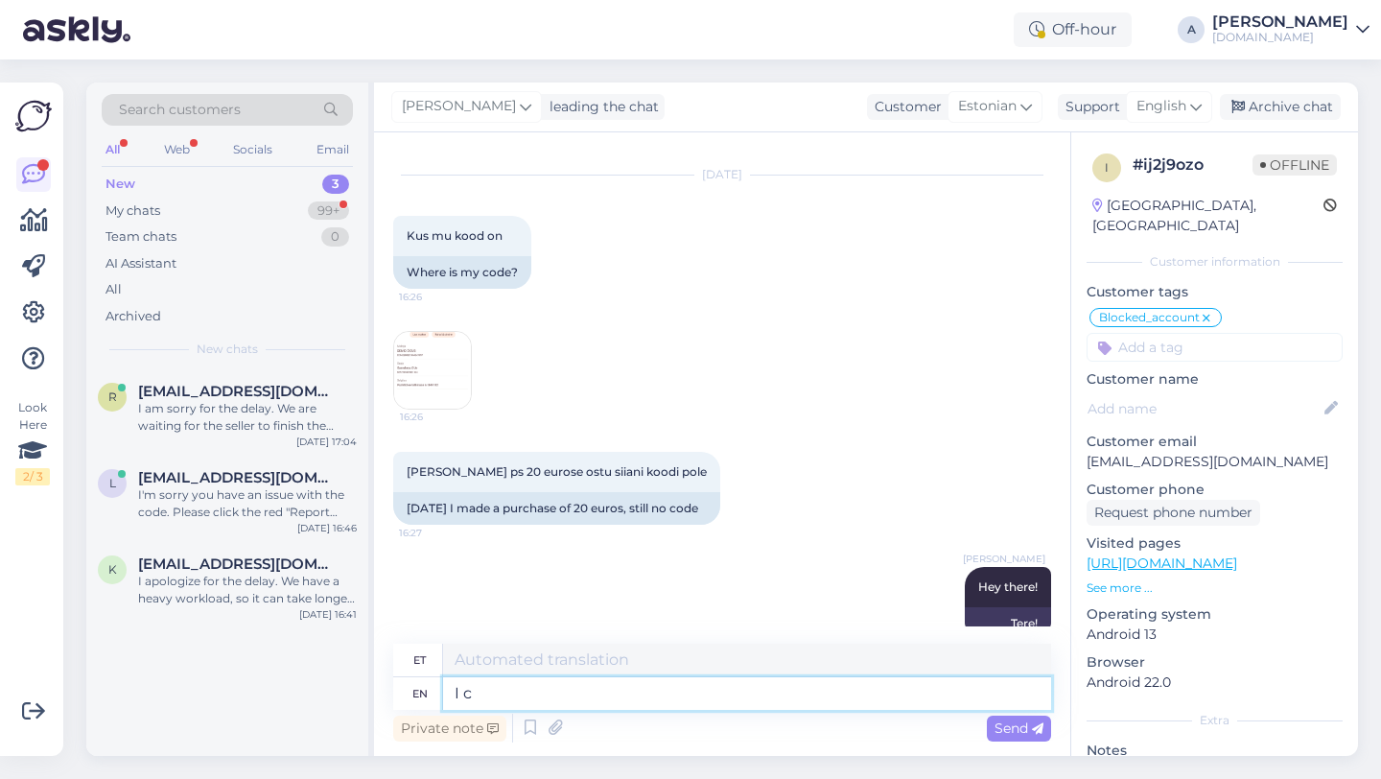
type textarea "I cv"
type textarea "[PERSON_NAME]"
type textarea "I cvan"
type textarea "Ma [PERSON_NAME]"
type textarea "I can s"
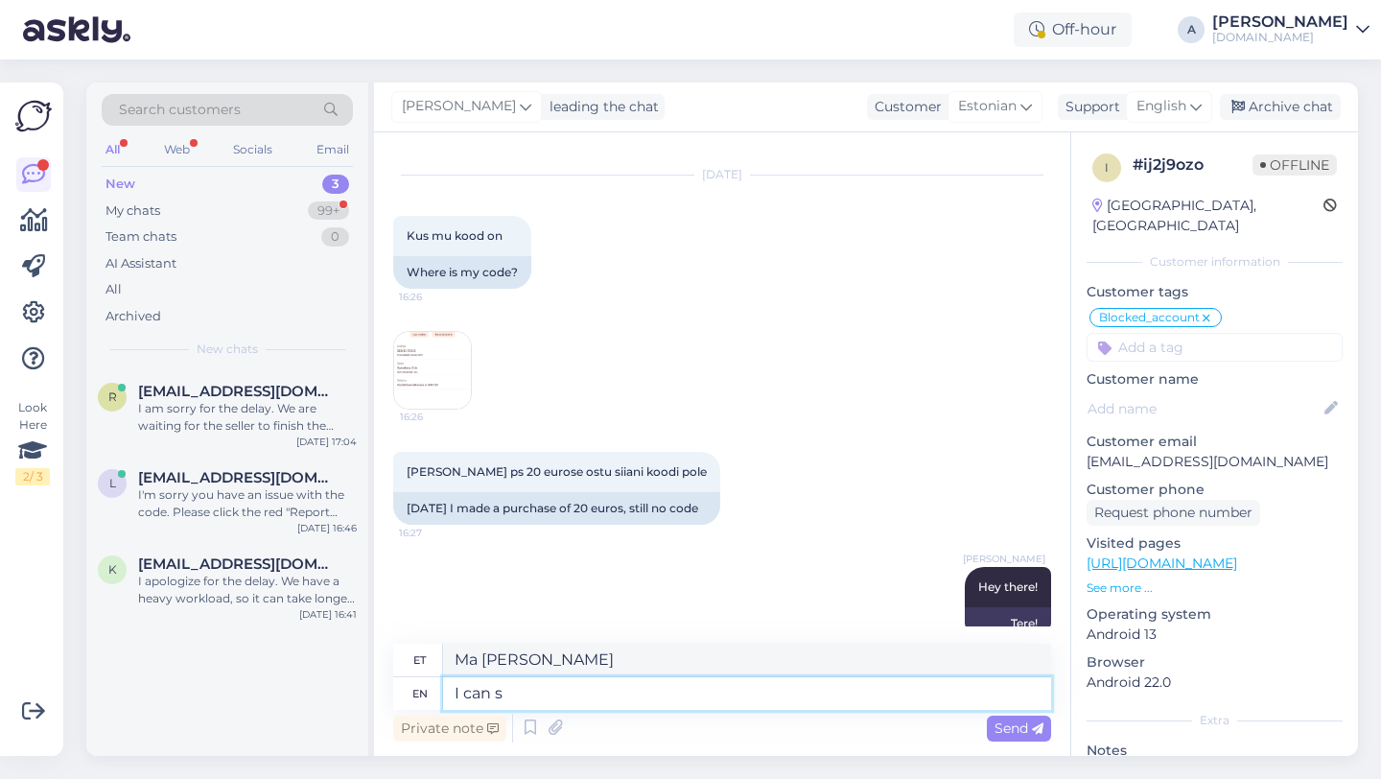
type textarea "Ma saan"
type textarea "I can see"
type textarea "Ma näen"
type textarea "I can see internallu"
type textarea "Ma näen sisemist"
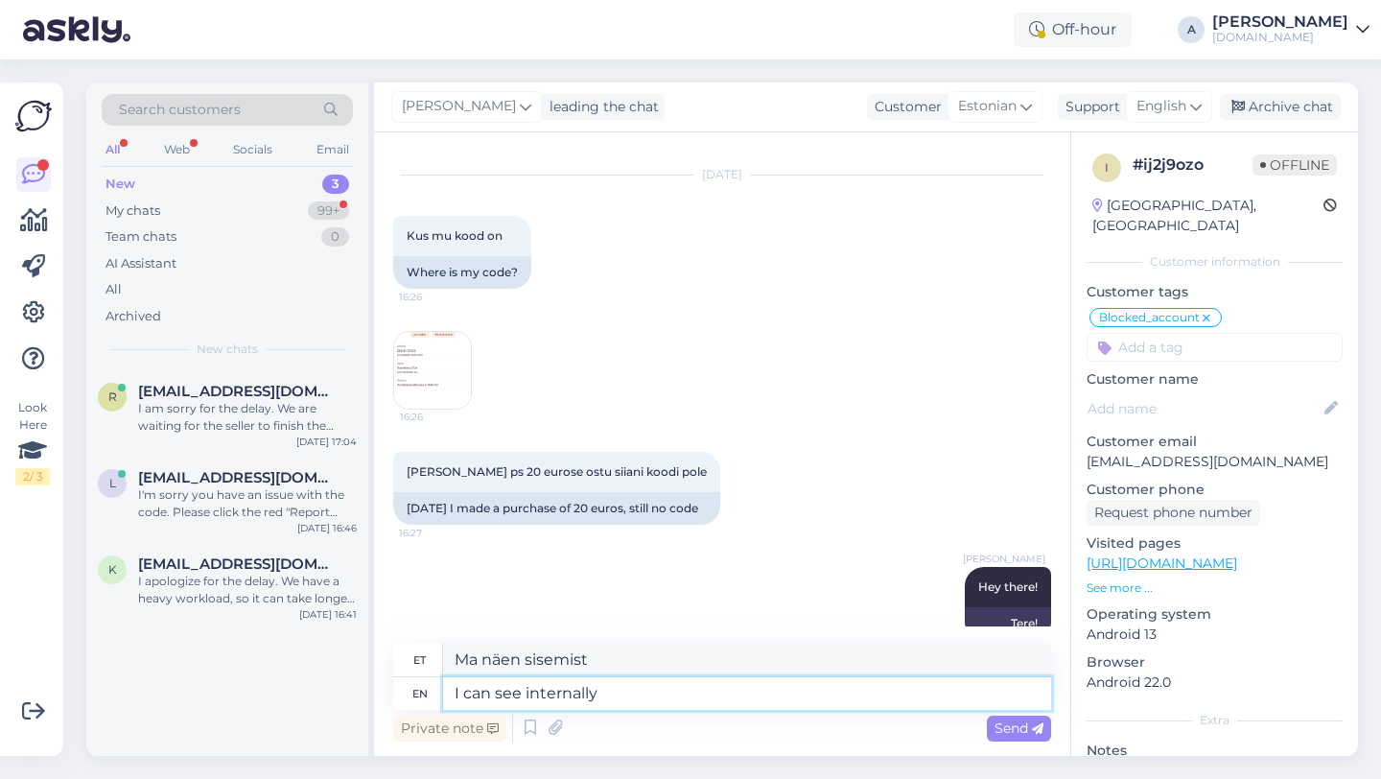
type textarea "I can see internally t"
type textarea "Ma näen sisemiselt"
type textarea "I can see internally that"
type textarea "Ma näen seda sisemiselt"
type textarea "I can see internally that order"
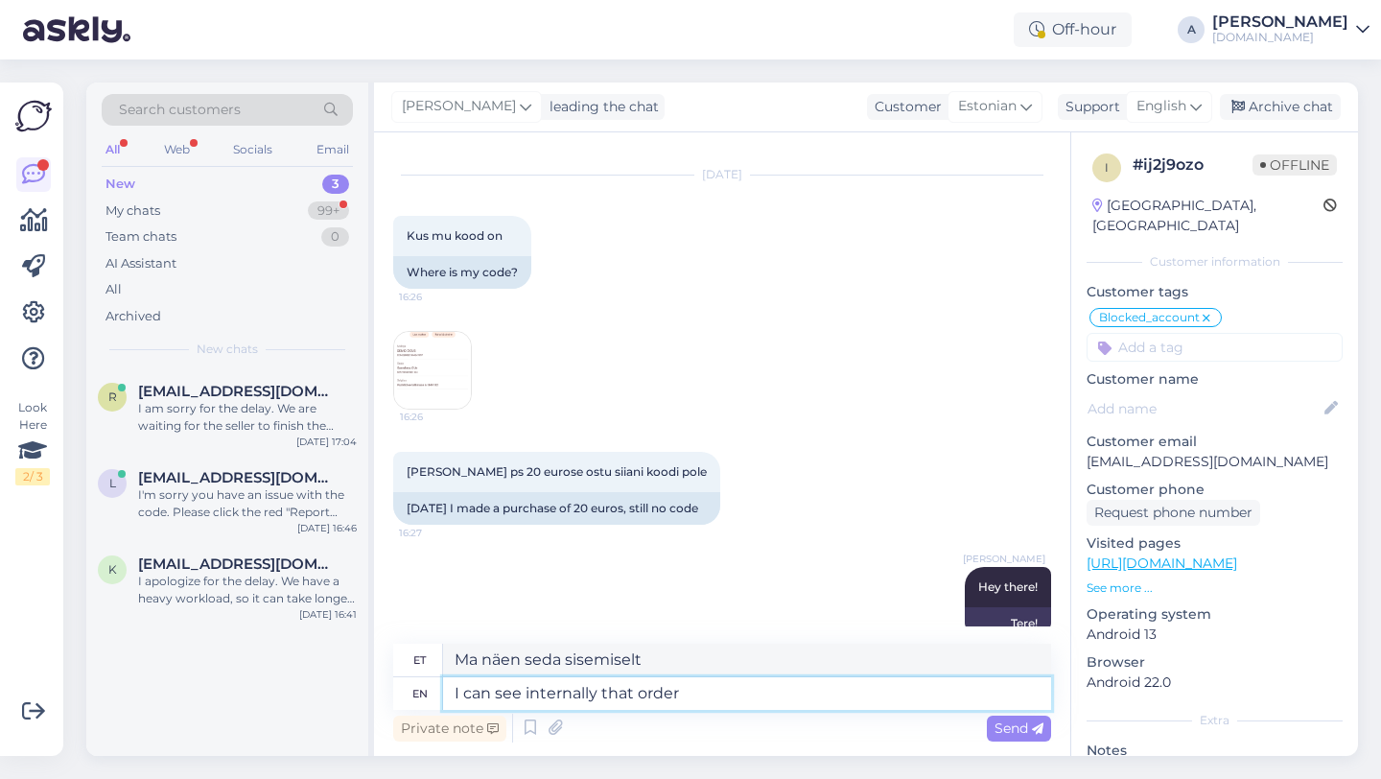
type textarea "Ma näen sisemiselt seda järjekorda"
type textarea "I can see internally that th"
type textarea "Ma näen seda sisemiselt"
type textarea "I can see internally that the or"
type textarea "Ma näen sisemiselt, et"
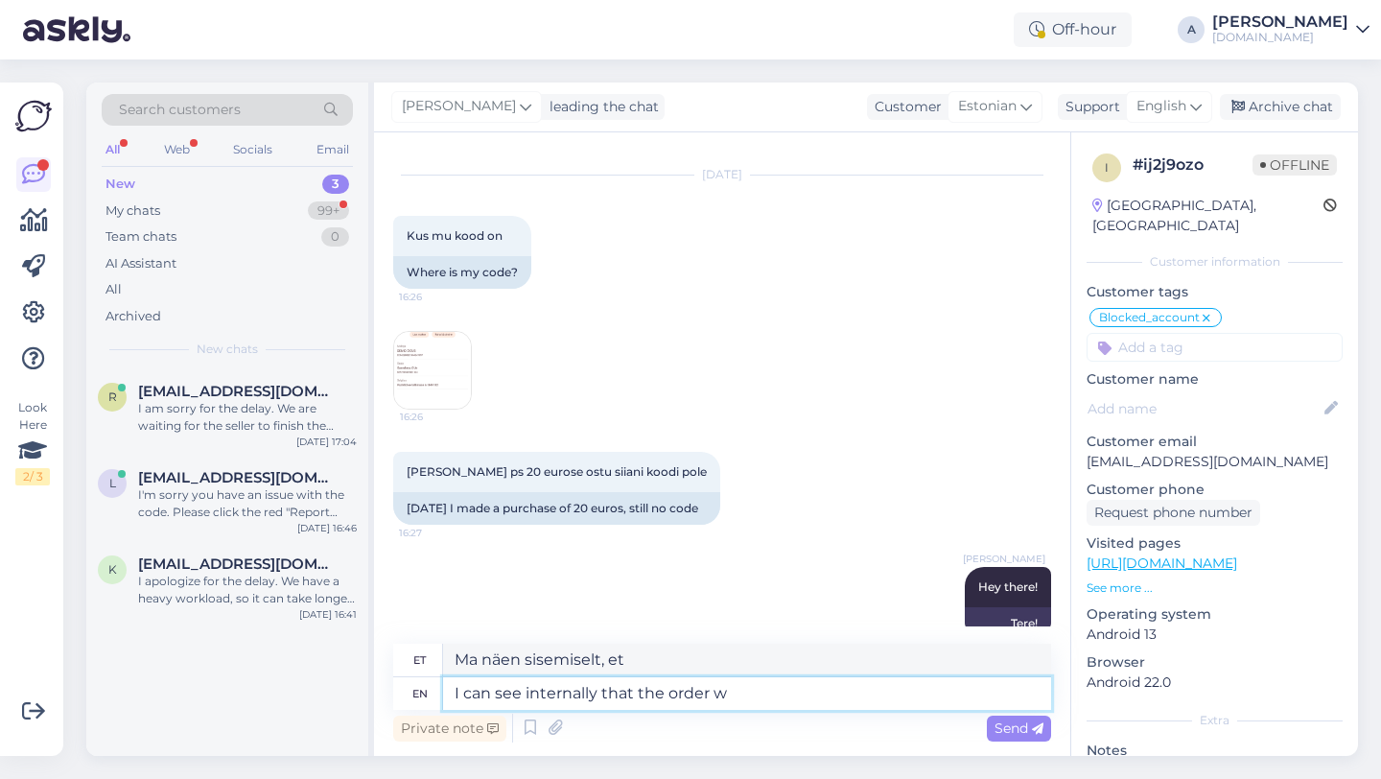
type textarea "I can see internally that the order wa"
type textarea "Ma näen sisemiselt, et järjekord"
type textarea "I can see internally that the order was co"
type textarea "Ma näen sisemiselt, et tellimus oli"
type textarea "I can see internally that the order was completed."
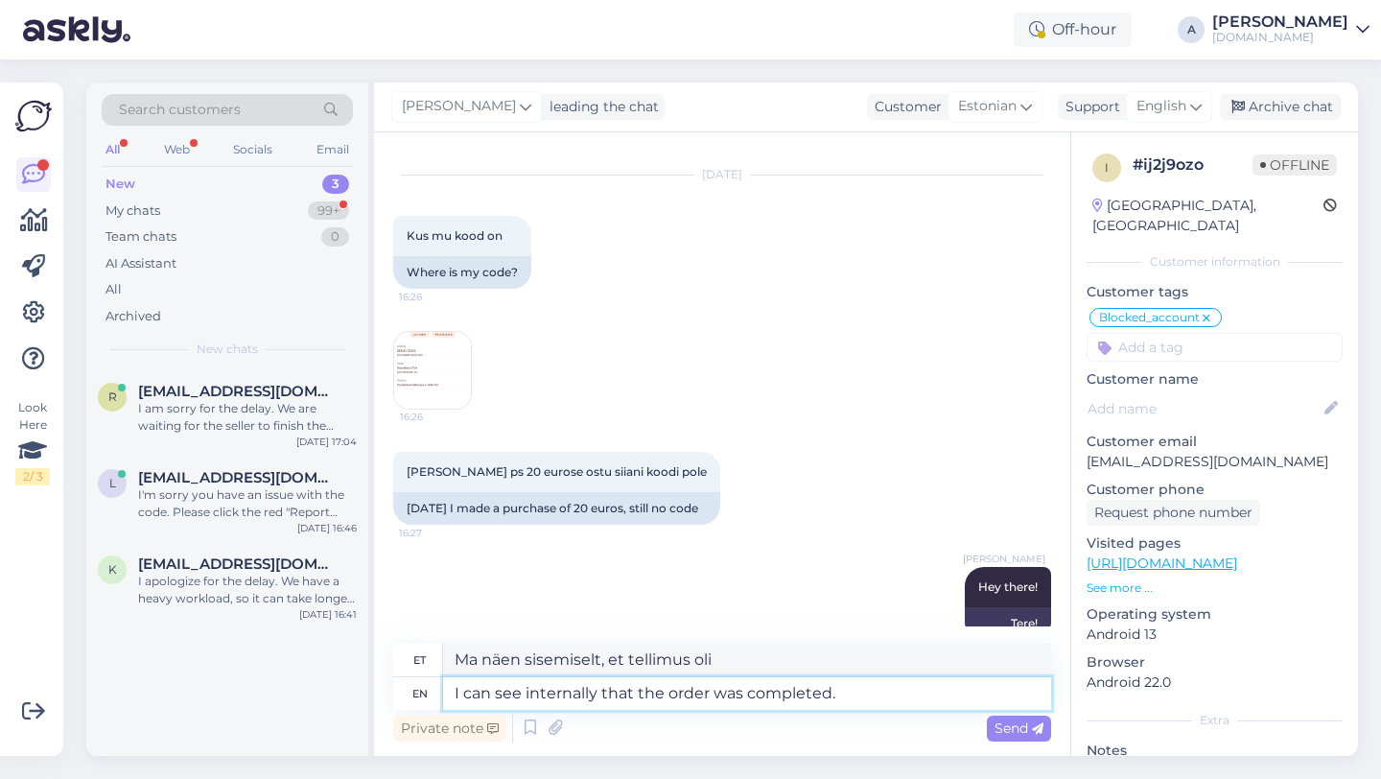
type textarea "Ma näen sisemiselt, et tellimus on täidetud."
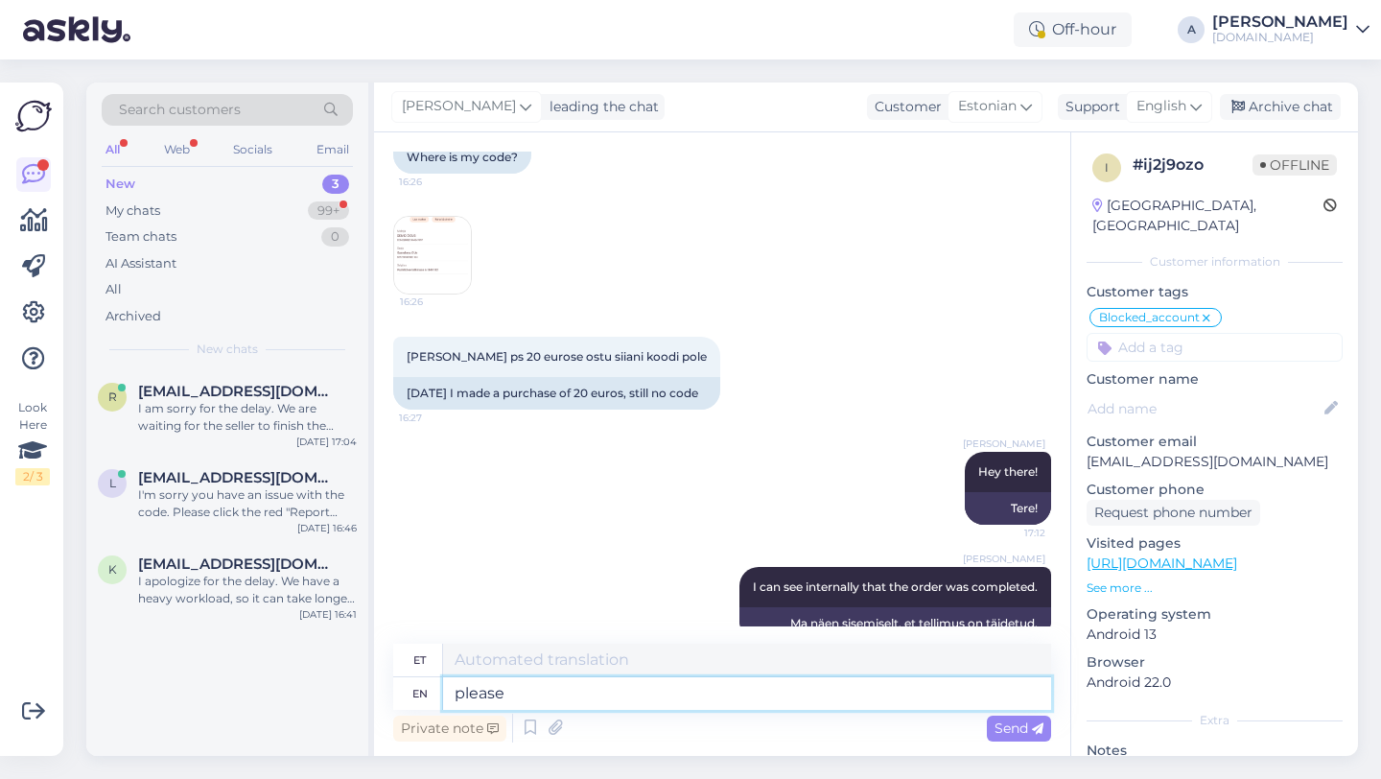
type textarea "please"
type textarea "palun"
type textarea "p"
type textarea "Please c"
type textarea "Palun"
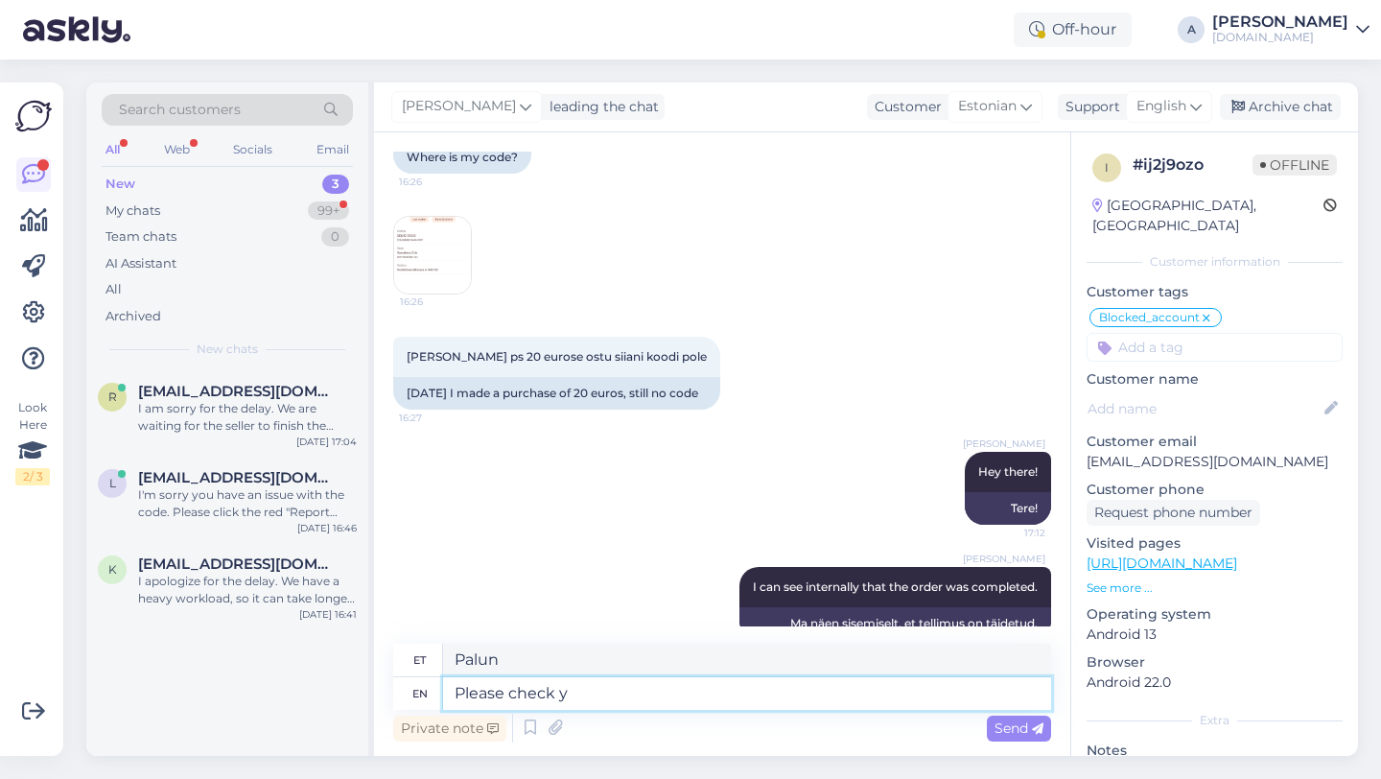
type textarea "Please check yo"
type textarea "Palun kontrollige"
type textarea "Please check your em"
type textarea "Palun kontrollige oma"
type textarea "Please check your email a"
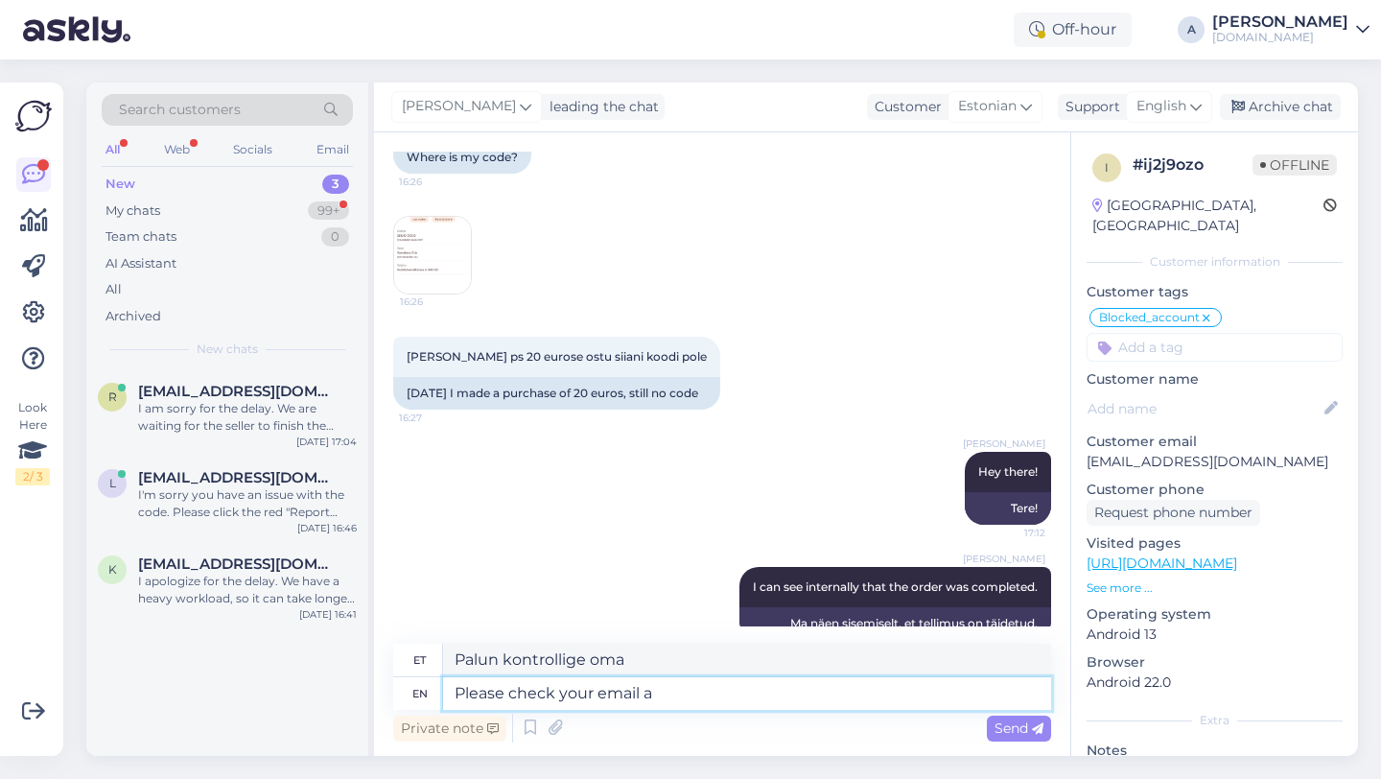
type textarea "Palun kontrollige oma e-posti"
type textarea "Please check your email and sp"
type textarea "Palun kontrollige oma e-[PERSON_NAME]"
type textarea "Please check your email and spam"
type textarea "Palun kontrollige oma e-[PERSON_NAME] rämpsposti"
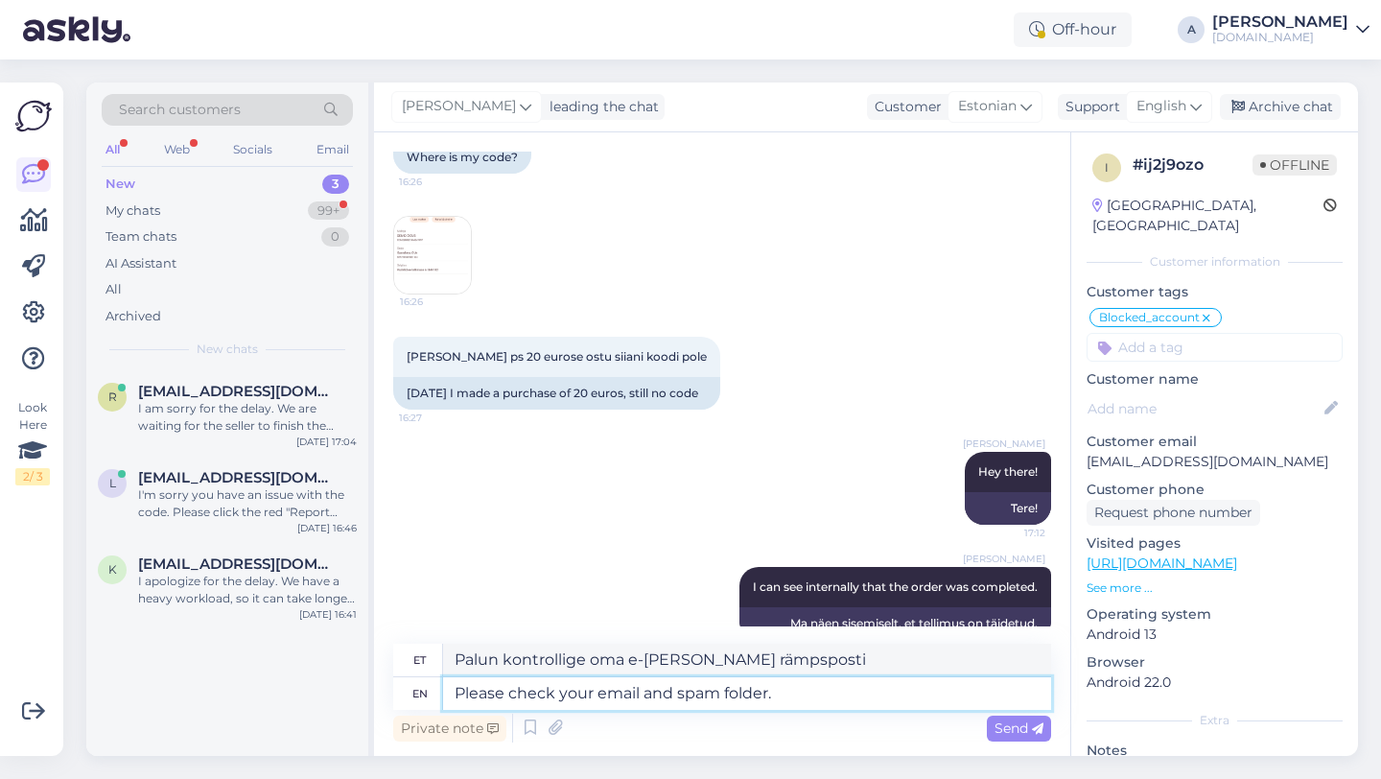
type textarea "Please check your email and spam folder."
type textarea "Palun kontrollige oma e-[PERSON_NAME] rämpsposti kausta."
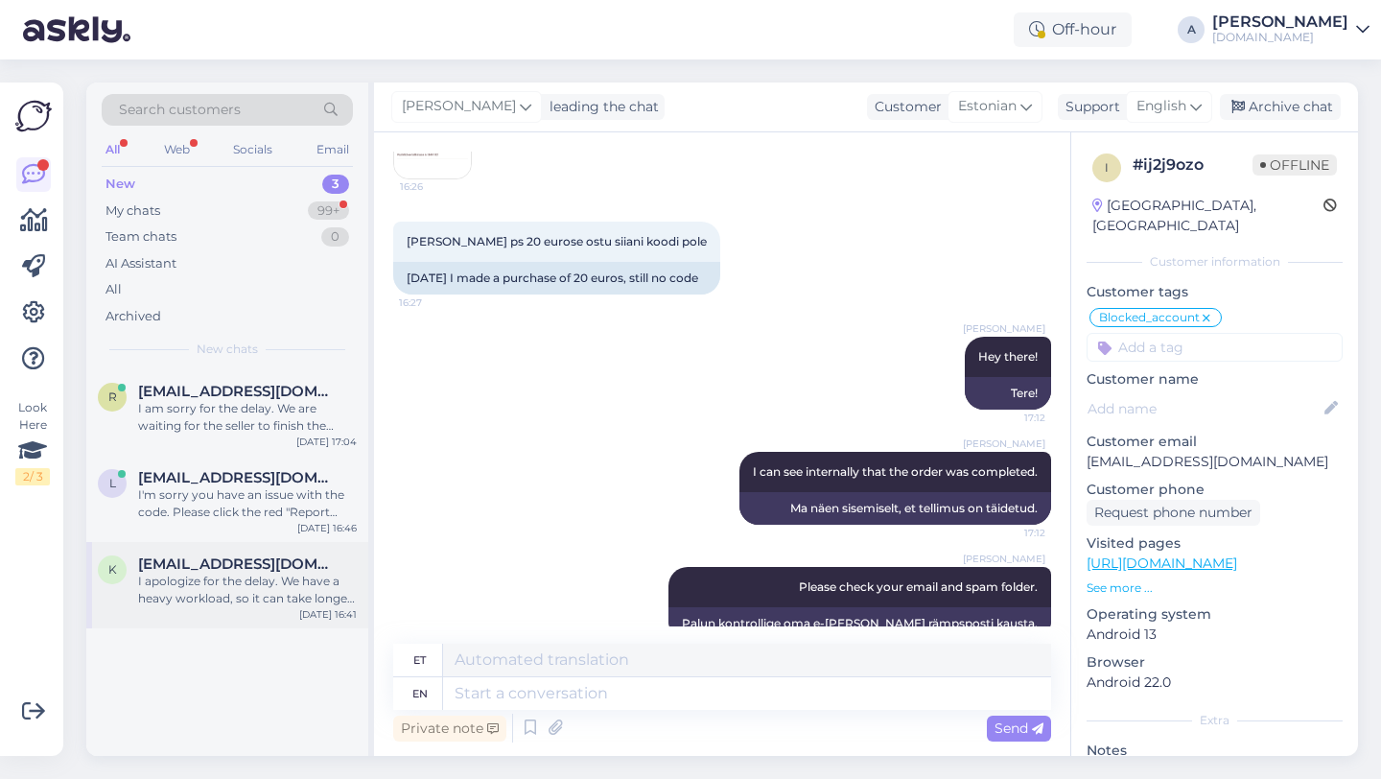
click at [273, 617] on div "k [EMAIL_ADDRESS][DOMAIN_NAME] I apologize for the delay. We have a heavy workl…" at bounding box center [227, 585] width 282 height 86
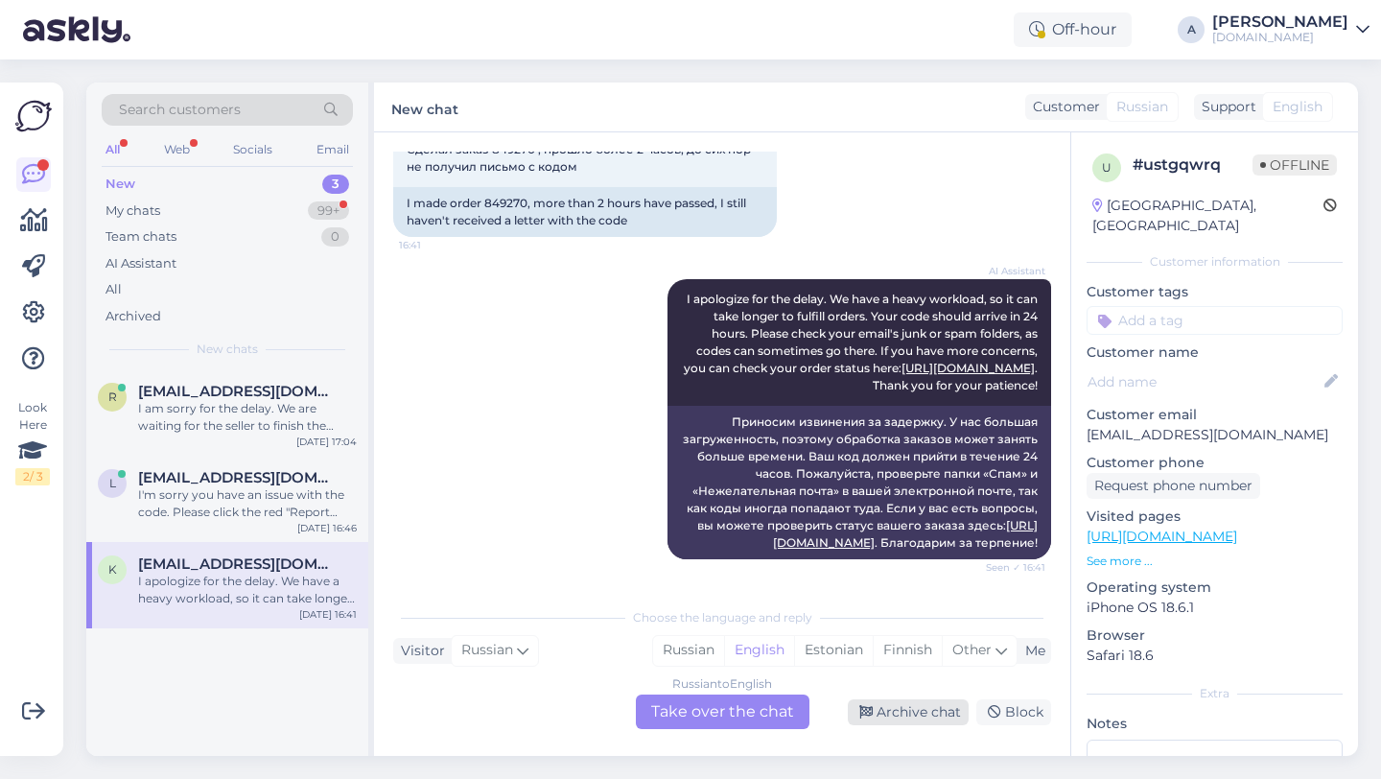
click at [916, 705] on div "Archive chat" at bounding box center [908, 712] width 121 height 26
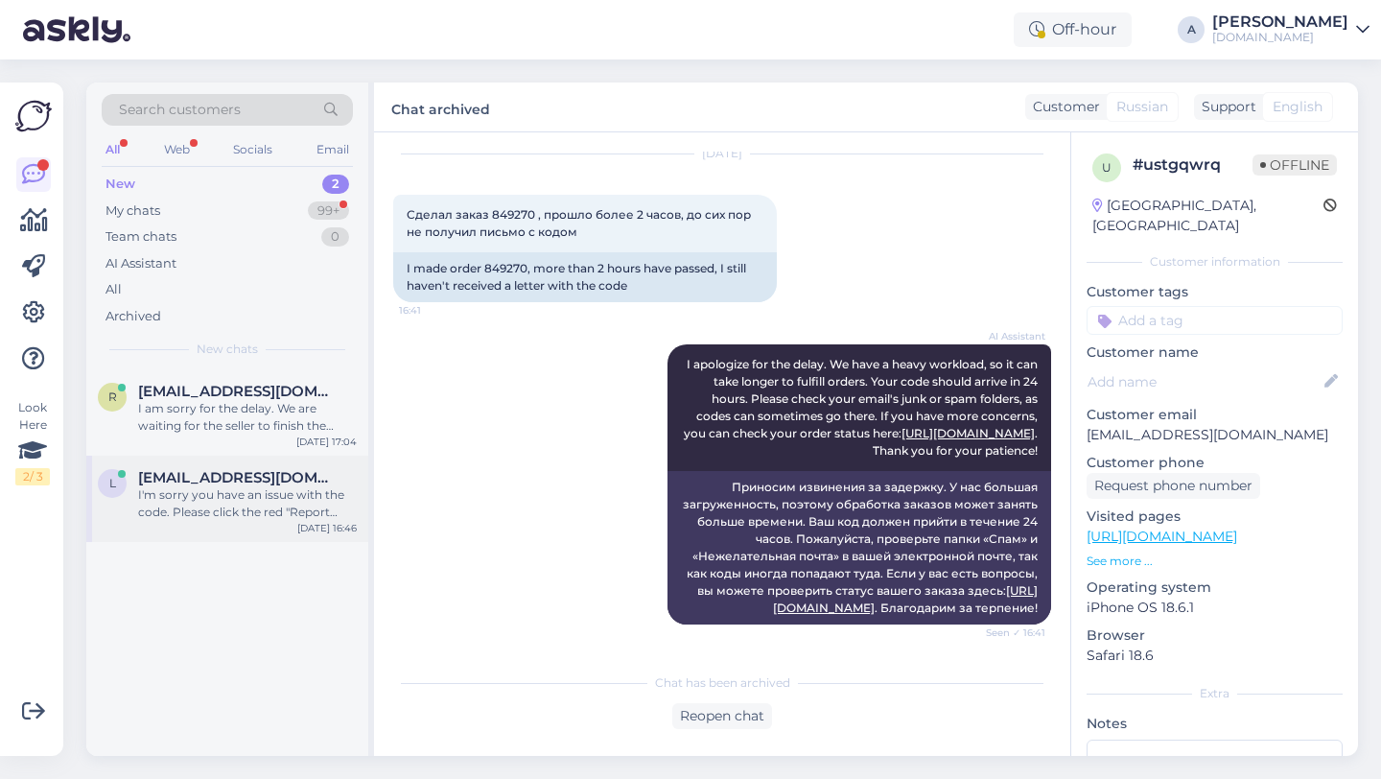
click at [194, 514] on div "I'm sorry you have an issue with the code. Please click the red "Report activat…" at bounding box center [247, 503] width 219 height 35
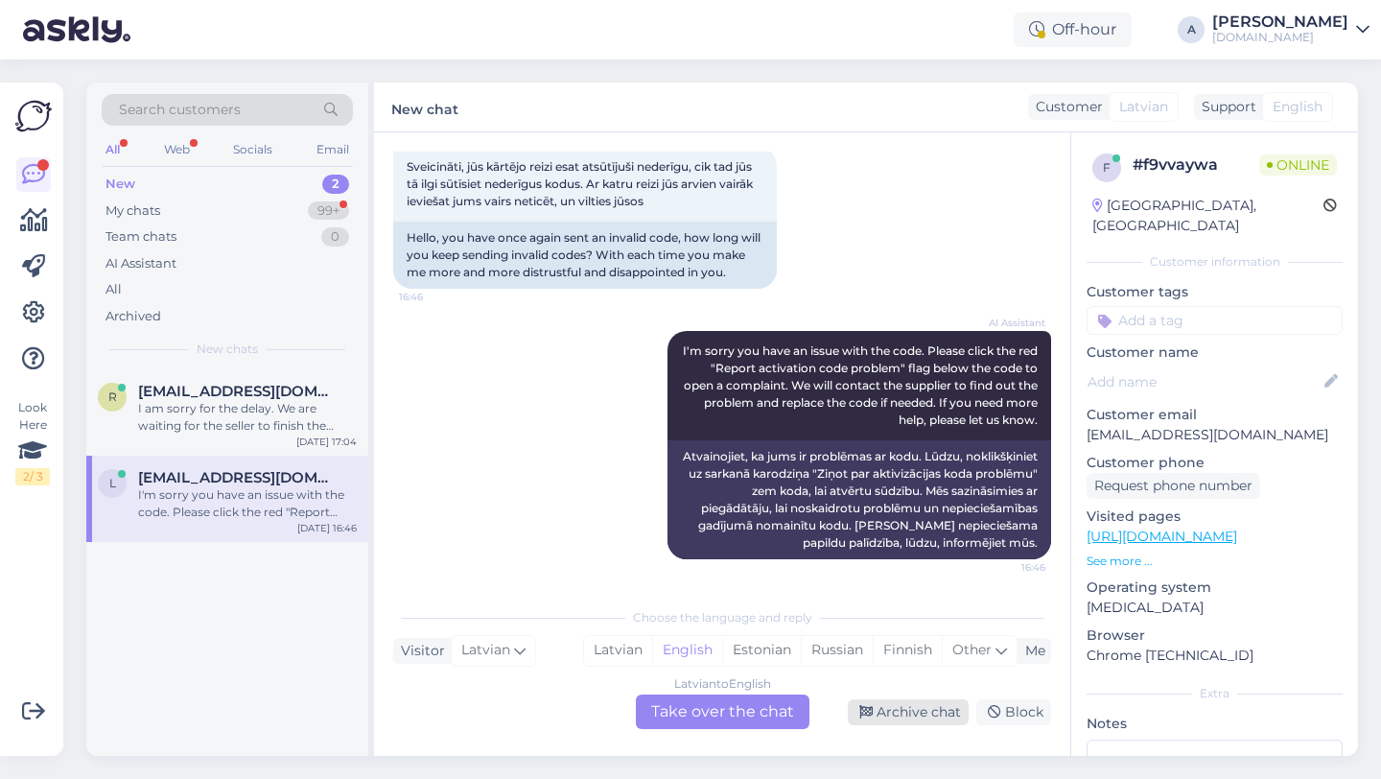
click at [930, 718] on div "Archive chat" at bounding box center [908, 712] width 121 height 26
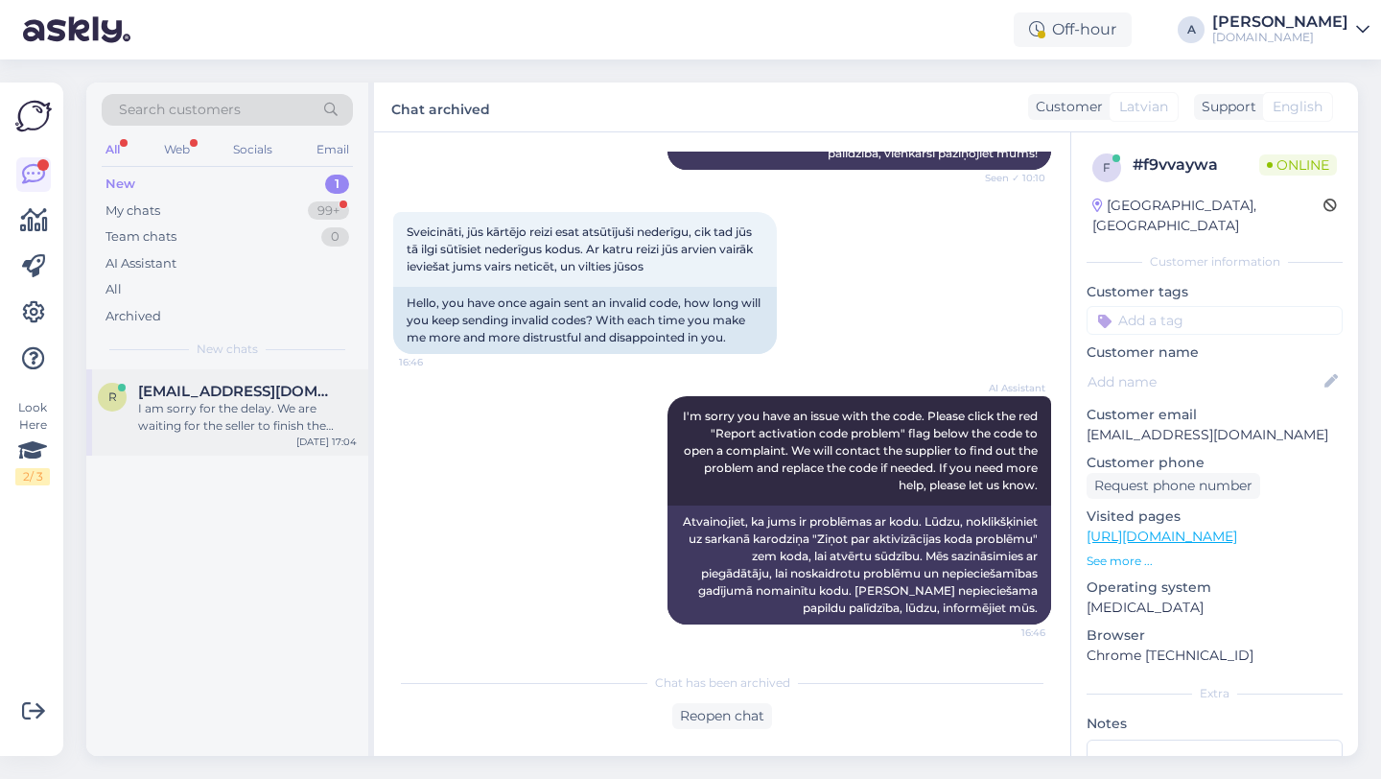
click at [224, 402] on div "I am sorry for the delay. We are waiting for the seller to finish the order. On…" at bounding box center [247, 417] width 219 height 35
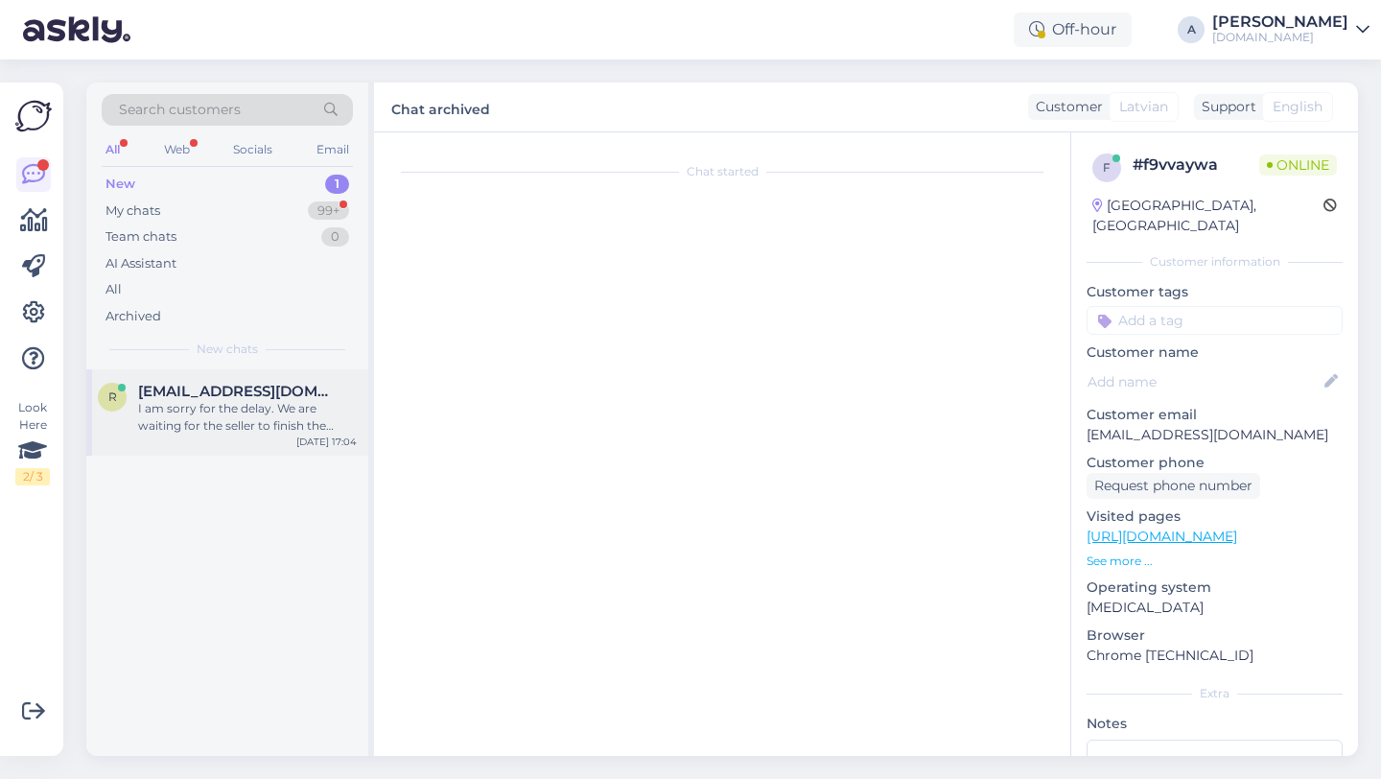
scroll to position [262, 0]
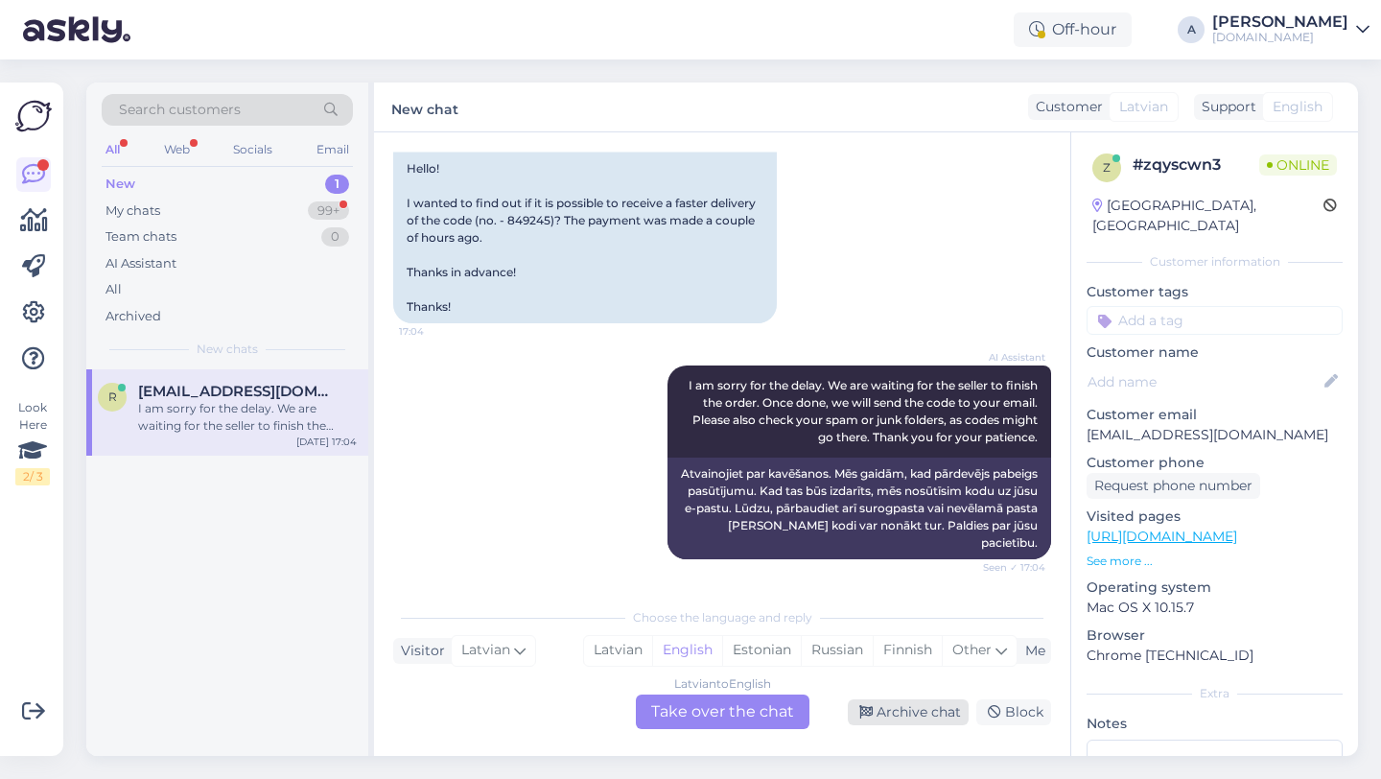
click at [901, 711] on div "Archive chat" at bounding box center [908, 712] width 121 height 26
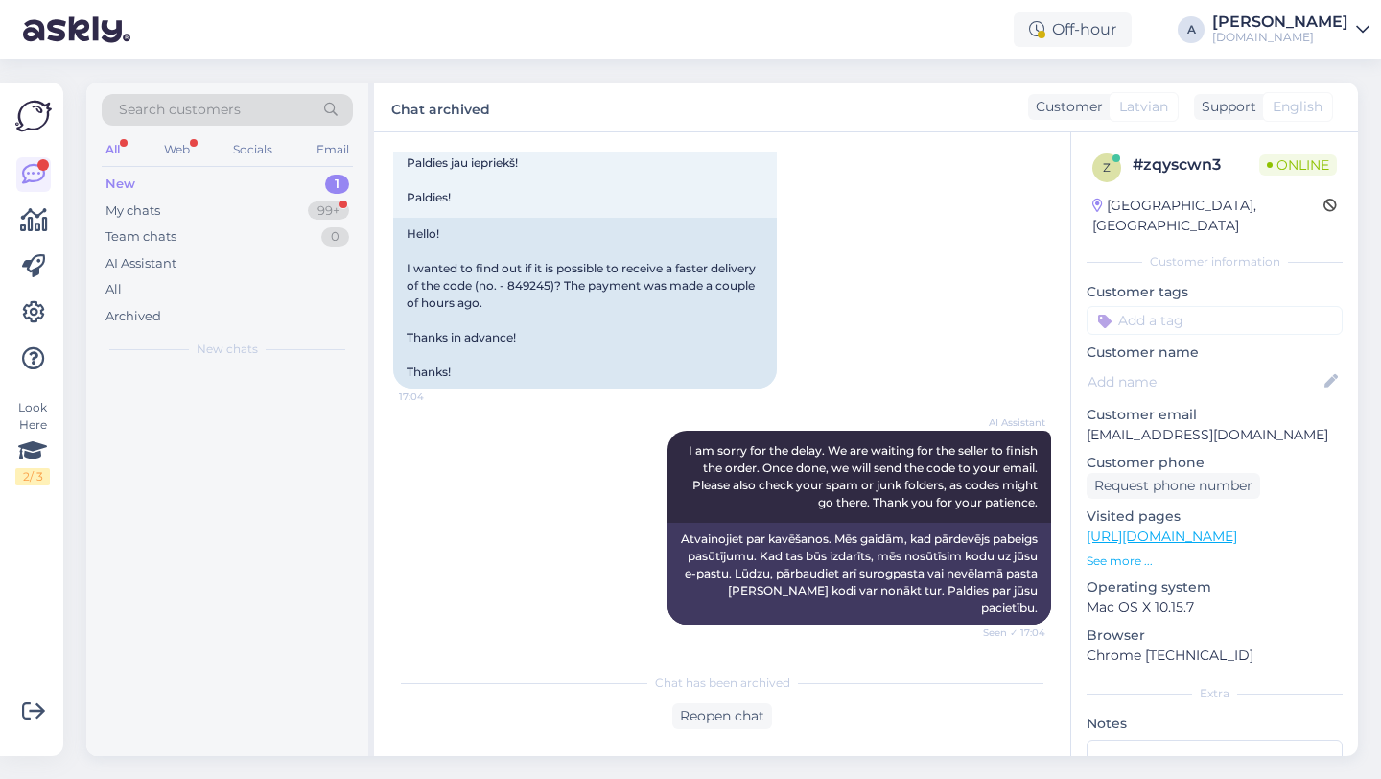
scroll to position [197, 0]
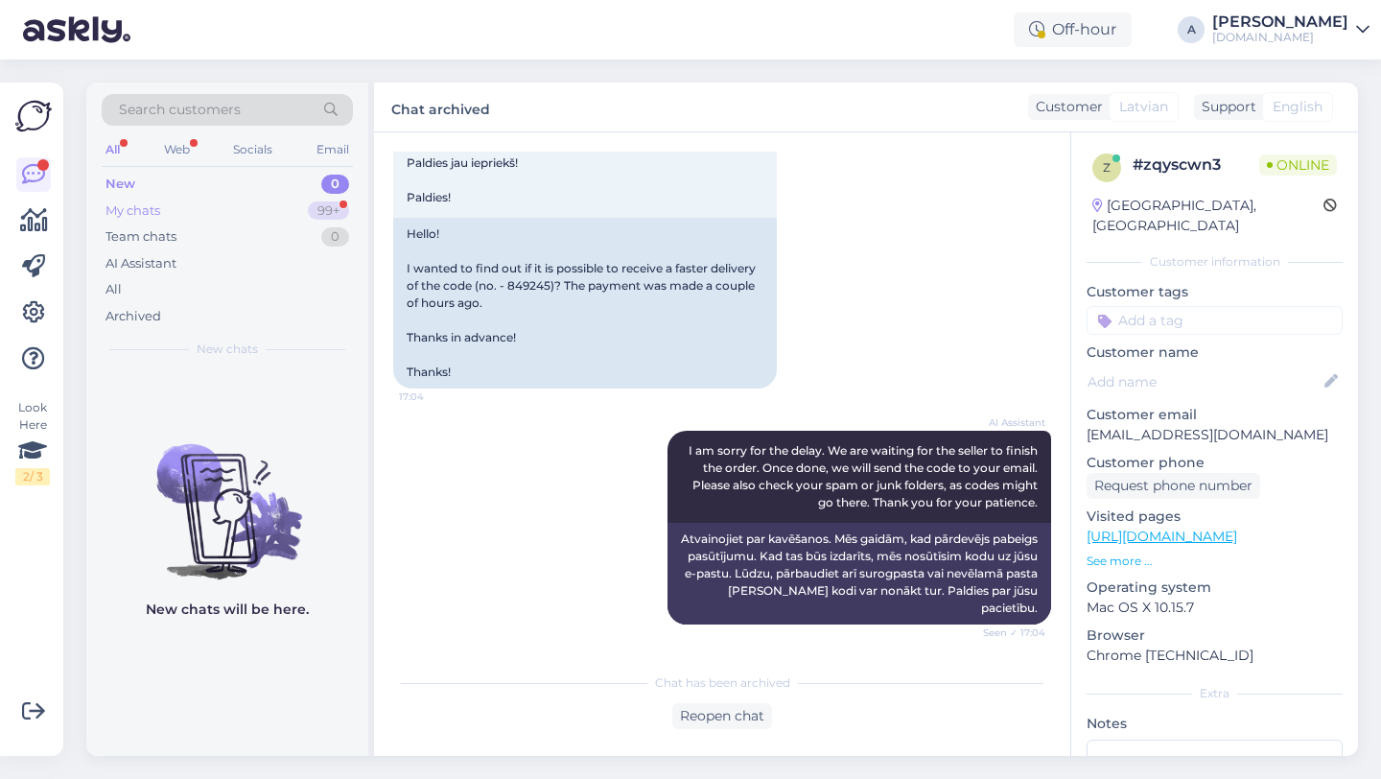
click at [286, 213] on div "My chats 99+" at bounding box center [227, 211] width 251 height 27
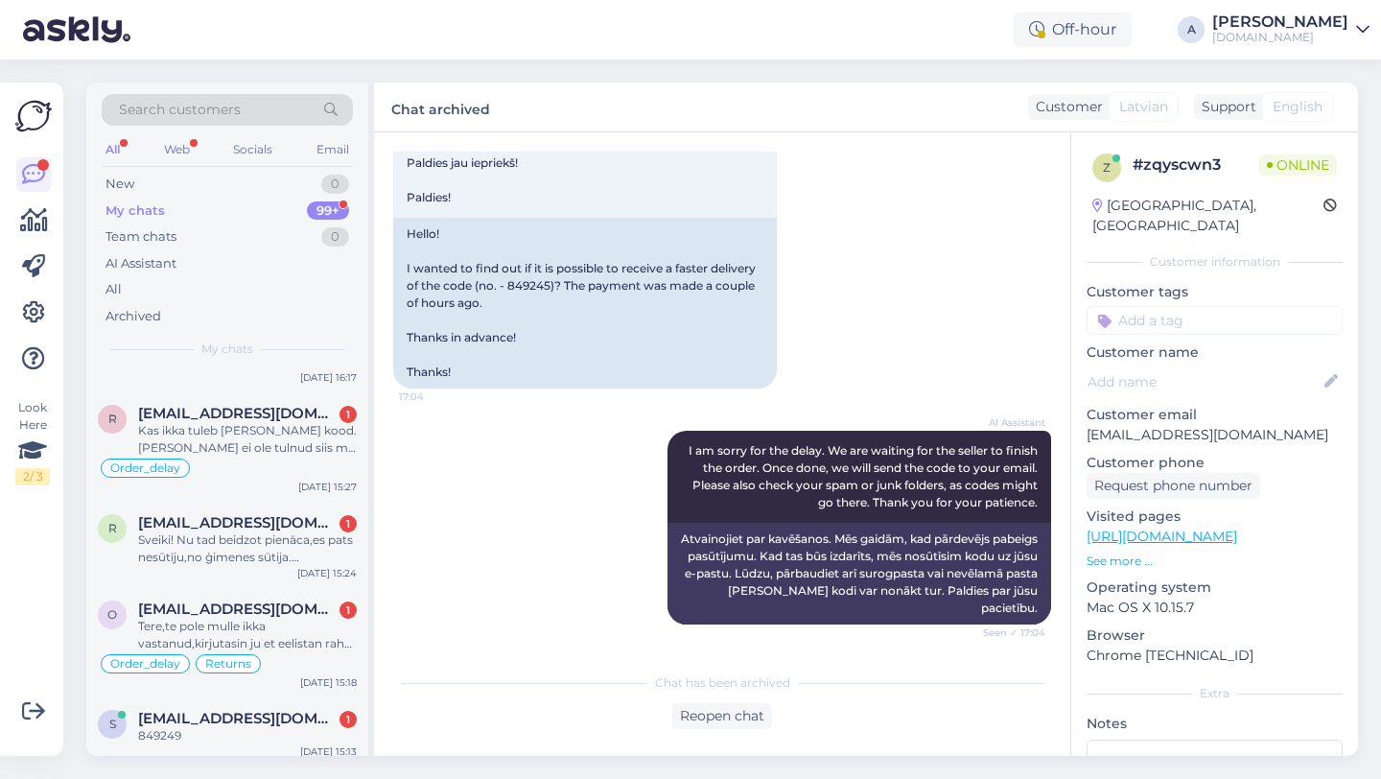
scroll to position [0, 0]
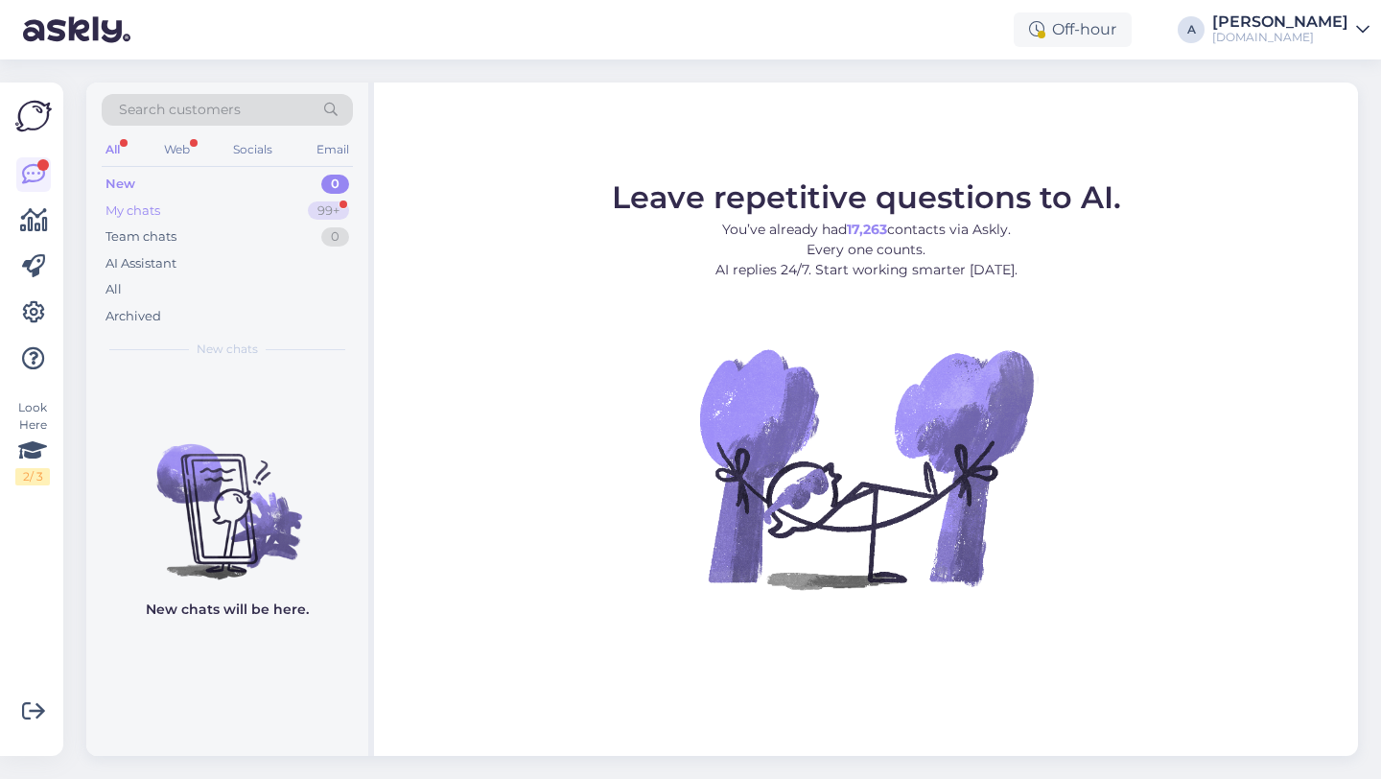
click at [285, 205] on div "My chats 99+" at bounding box center [227, 211] width 251 height 27
